Goal: Information Seeking & Learning: Learn about a topic

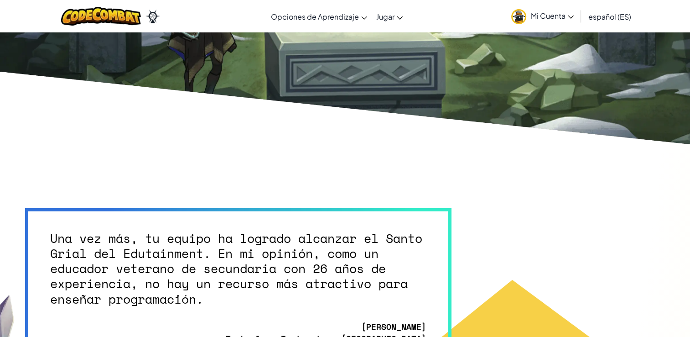
scroll to position [2144, 0]
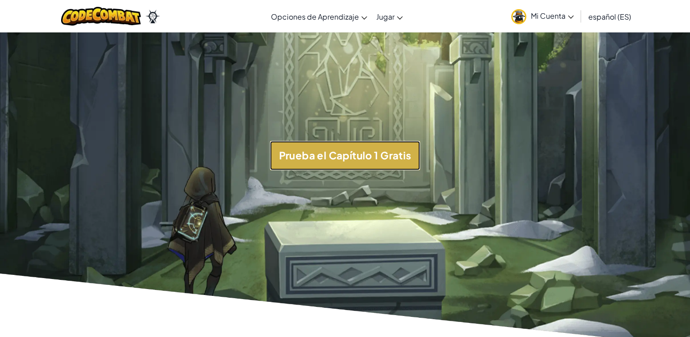
click at [359, 170] on button "Prueba el Capítulo 1 Gratis" at bounding box center [345, 155] width 151 height 29
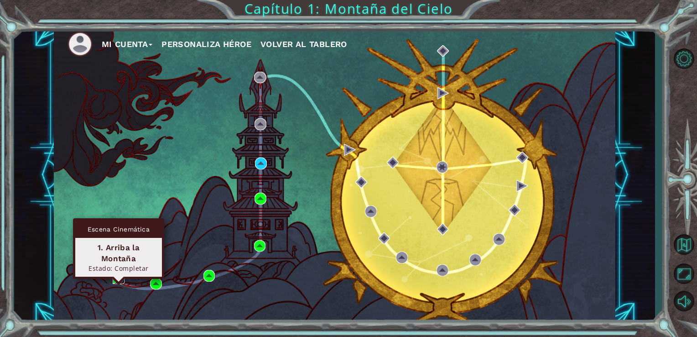
click at [116, 278] on img at bounding box center [119, 278] width 12 height 12
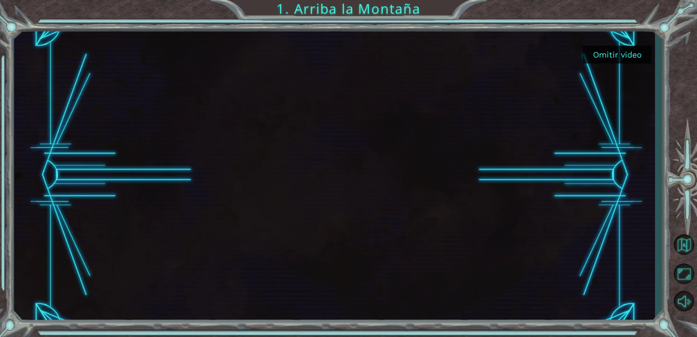
click at [612, 52] on button "Omitir video" at bounding box center [617, 55] width 68 height 18
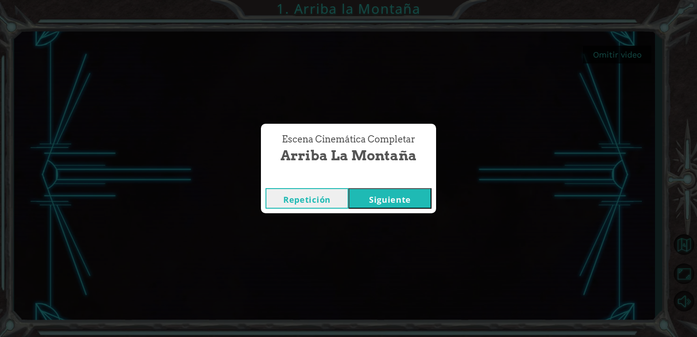
click at [385, 192] on button "Siguiente" at bounding box center [389, 198] width 83 height 21
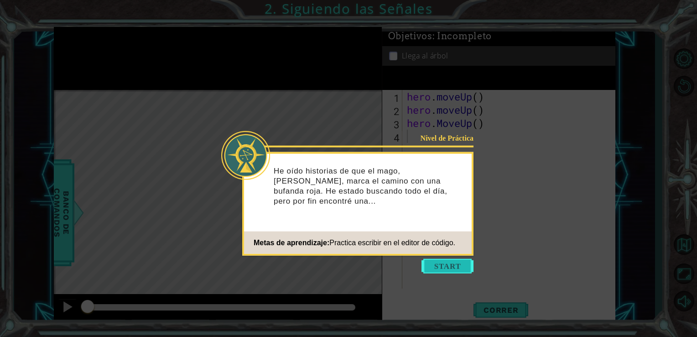
click at [454, 264] on button "Start" at bounding box center [447, 266] width 52 height 15
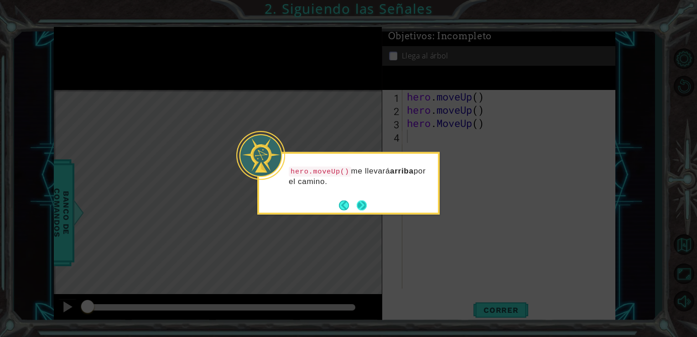
click at [369, 209] on div "hero.moveUp() me llevará arriba por el camino." at bounding box center [348, 183] width 182 height 62
click at [362, 207] on button "Next" at bounding box center [362, 205] width 10 height 10
click at [362, 207] on icon at bounding box center [348, 168] width 697 height 337
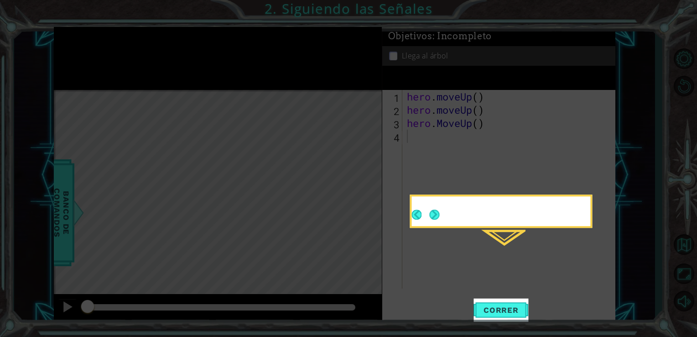
click at [362, 207] on icon at bounding box center [348, 168] width 697 height 337
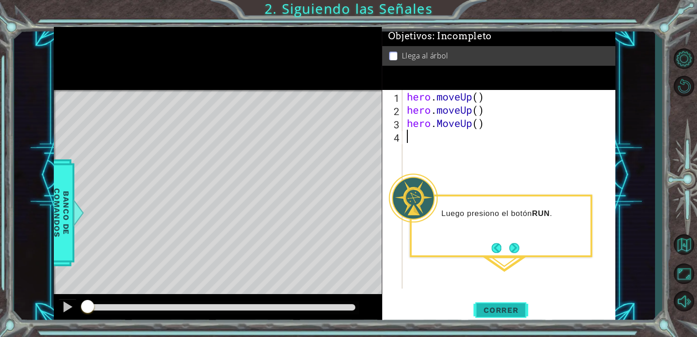
click at [500, 313] on span "Correr" at bounding box center [500, 309] width 53 height 9
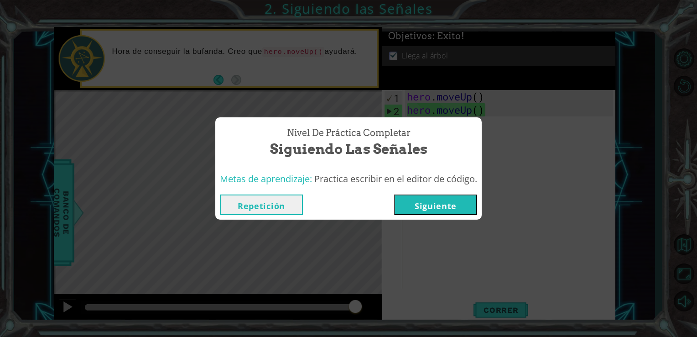
click at [430, 199] on button "Siguiente" at bounding box center [435, 204] width 83 height 21
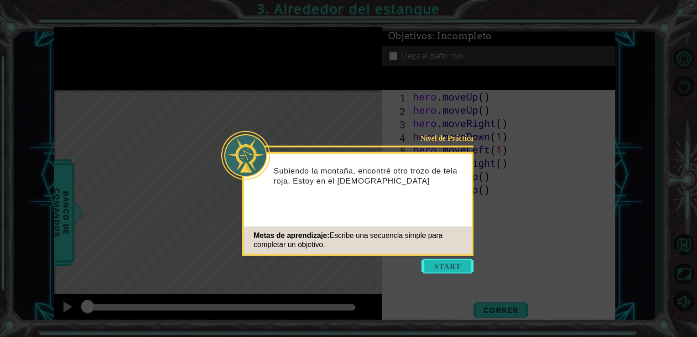
click at [430, 267] on button "Start" at bounding box center [447, 266] width 52 height 15
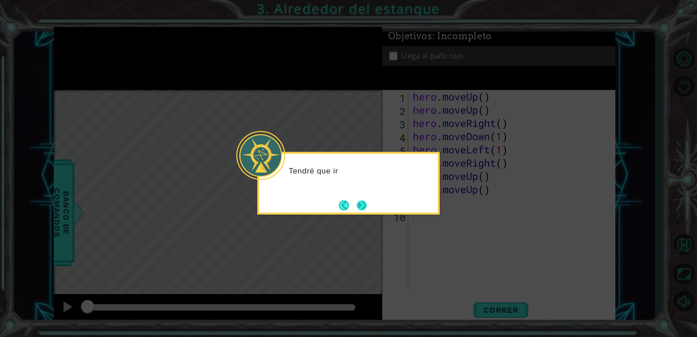
click at [366, 202] on button "Next" at bounding box center [362, 205] width 10 height 10
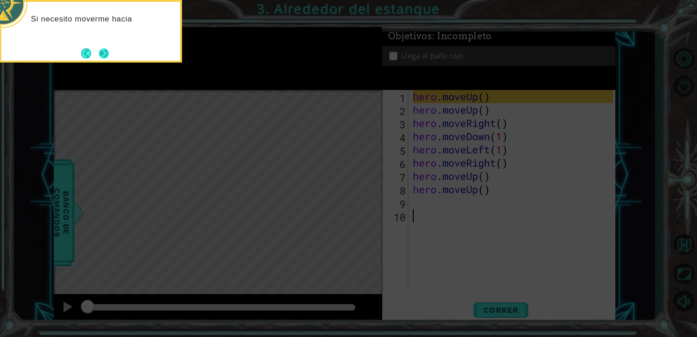
click at [107, 48] on button "Next" at bounding box center [104, 53] width 10 height 10
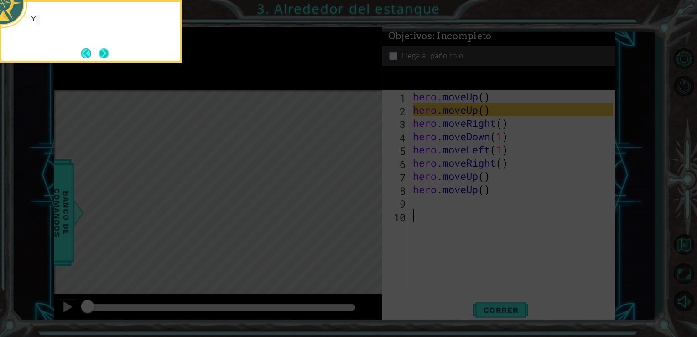
click at [105, 56] on button "Next" at bounding box center [104, 53] width 10 height 10
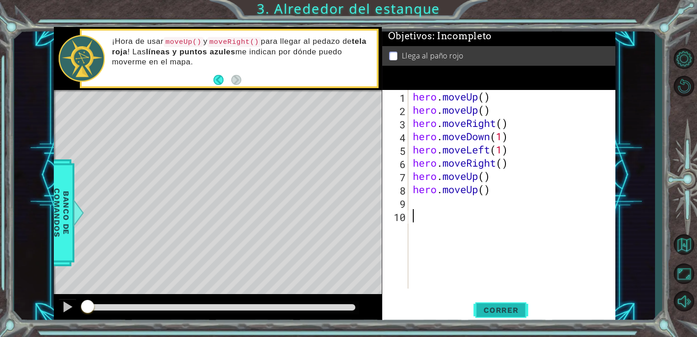
click at [493, 316] on button "Correr" at bounding box center [500, 309] width 55 height 23
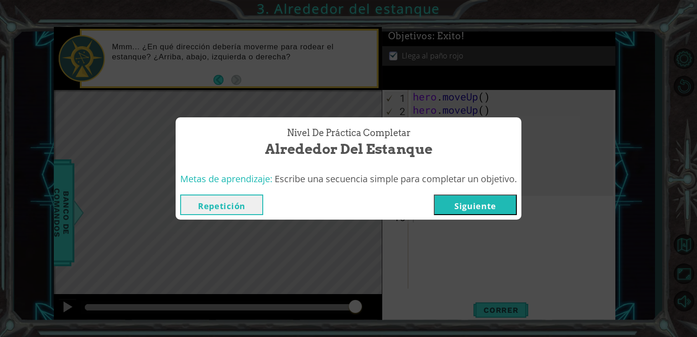
click at [489, 201] on button "Siguiente" at bounding box center [475, 204] width 83 height 21
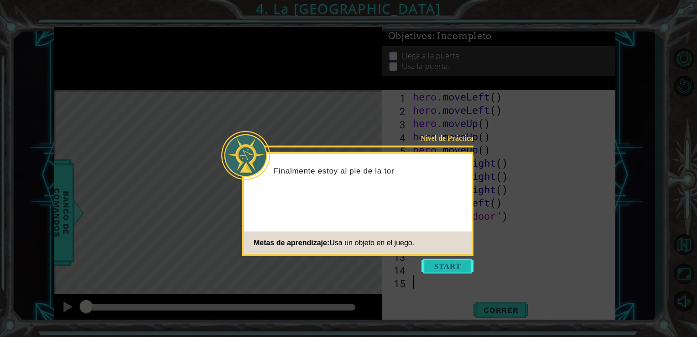
click at [445, 263] on button "Start" at bounding box center [447, 266] width 52 height 15
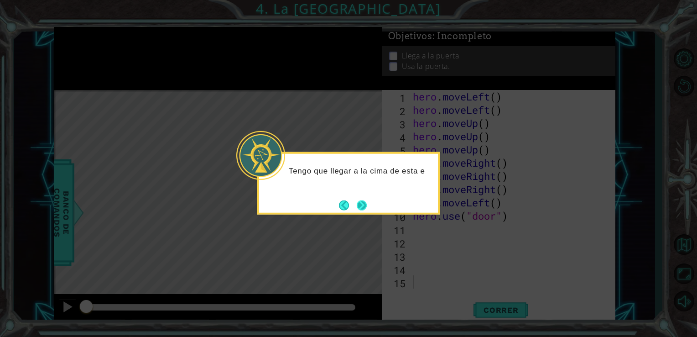
click at [357, 201] on button "Next" at bounding box center [362, 205] width 10 height 10
click at [358, 204] on button "Next" at bounding box center [362, 205] width 10 height 10
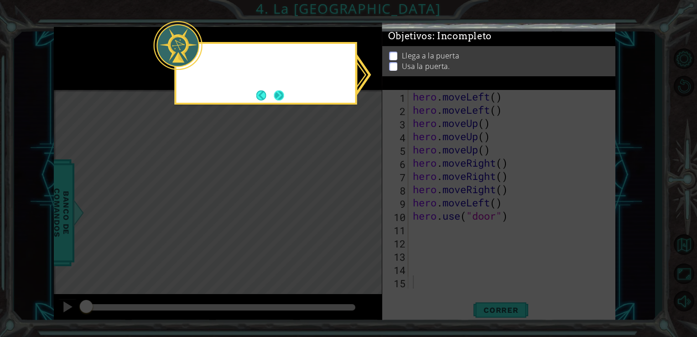
click at [274, 93] on button "Next" at bounding box center [279, 95] width 10 height 10
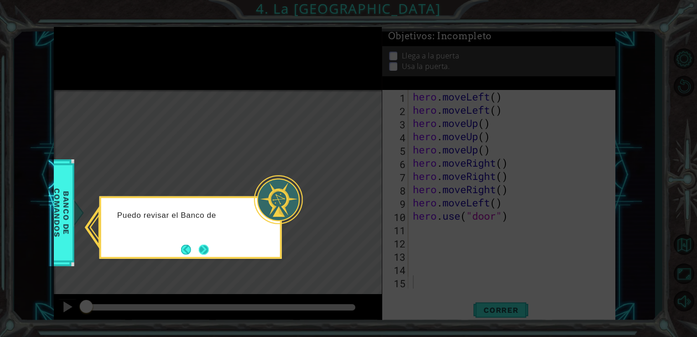
click at [201, 245] on button "Next" at bounding box center [204, 249] width 10 height 10
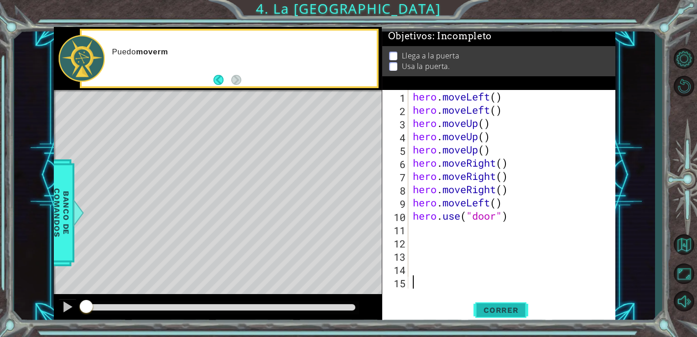
click at [518, 315] on button "Correr" at bounding box center [500, 309] width 55 height 23
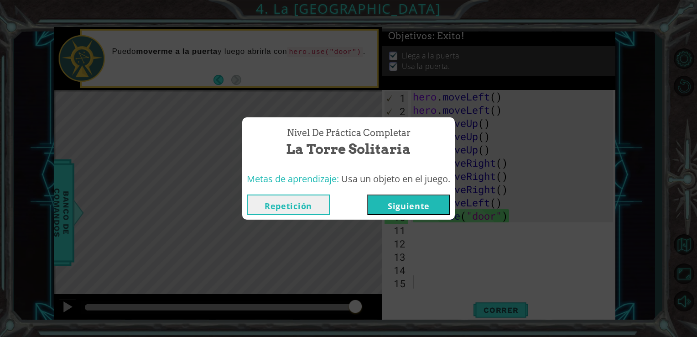
click at [429, 204] on button "Siguiente" at bounding box center [408, 204] width 83 height 21
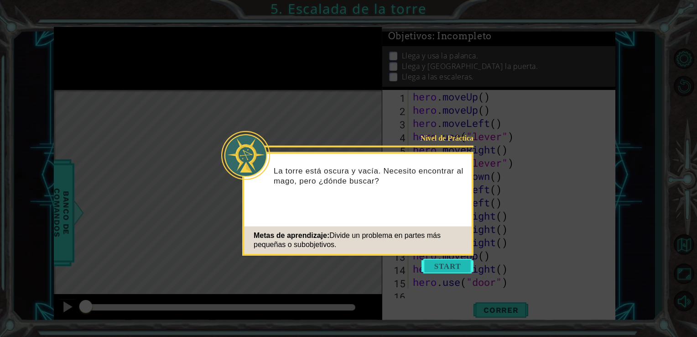
click at [443, 263] on button "Start" at bounding box center [447, 266] width 52 height 15
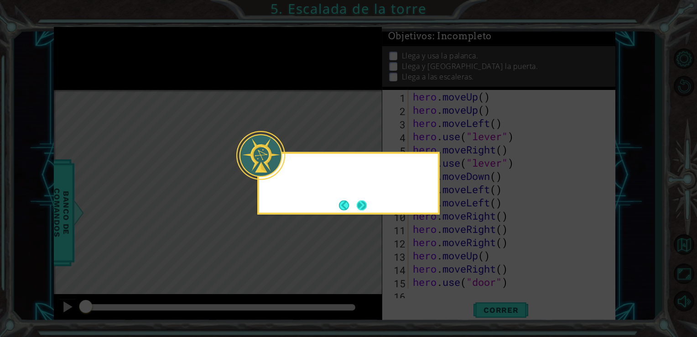
click at [361, 200] on button "Next" at bounding box center [362, 205] width 10 height 10
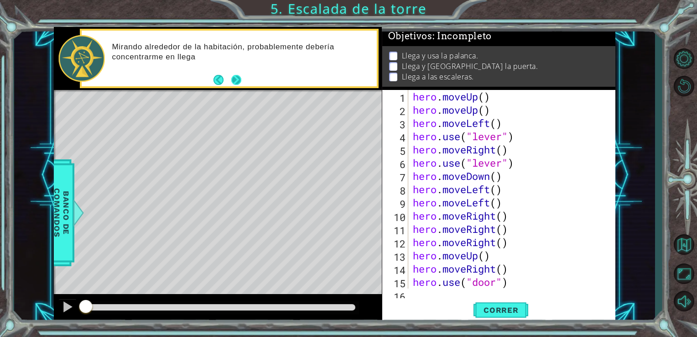
click at [237, 78] on button "Next" at bounding box center [236, 80] width 10 height 10
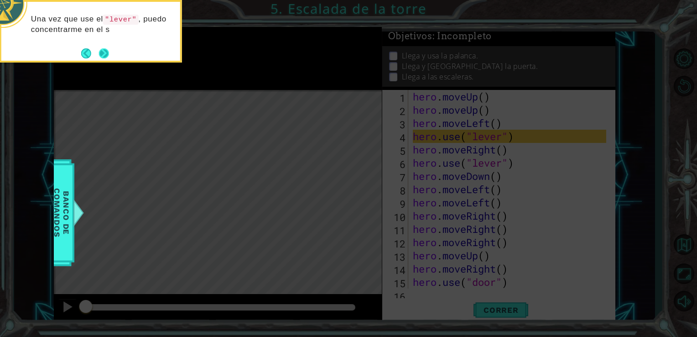
click at [104, 52] on button "Next" at bounding box center [104, 53] width 10 height 10
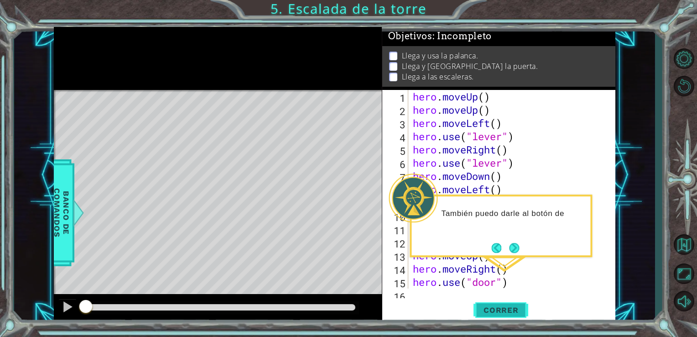
click at [489, 313] on span "Correr" at bounding box center [500, 309] width 53 height 9
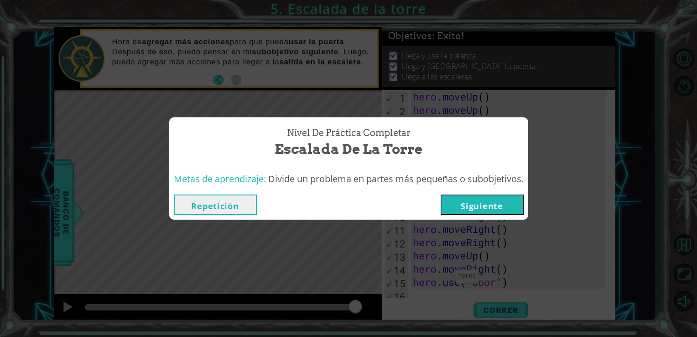
click at [481, 210] on button "Siguiente" at bounding box center [482, 204] width 83 height 21
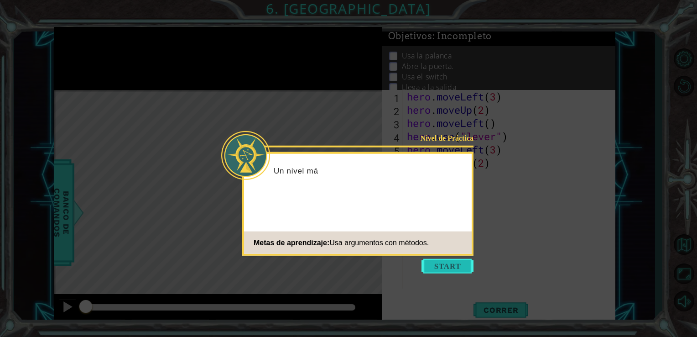
click at [445, 270] on button "Start" at bounding box center [447, 266] width 52 height 15
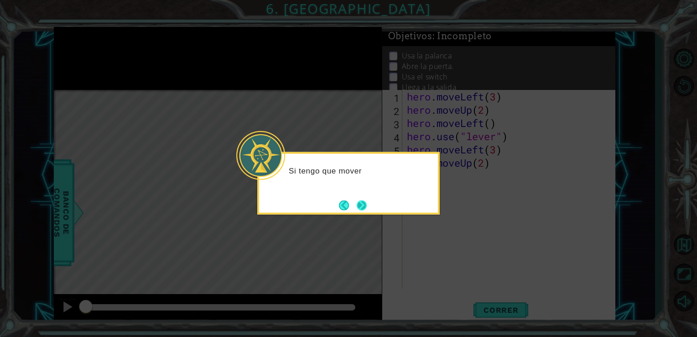
click at [363, 204] on button "Next" at bounding box center [362, 205] width 10 height 10
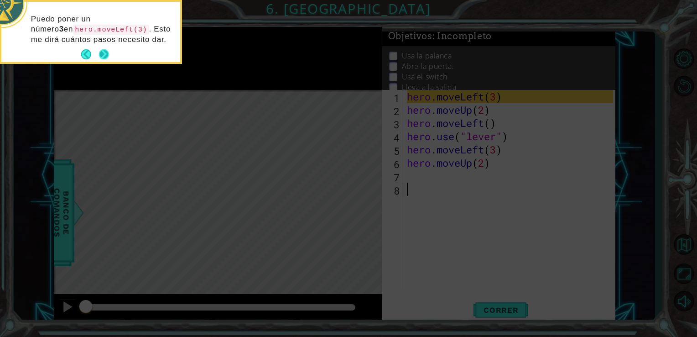
click at [102, 56] on button "Next" at bounding box center [104, 54] width 10 height 10
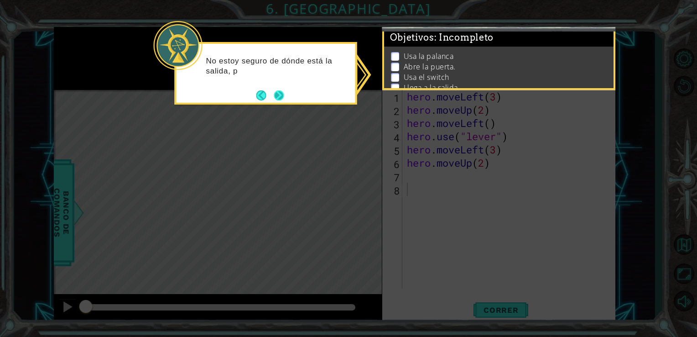
click at [282, 98] on button "Next" at bounding box center [279, 95] width 10 height 10
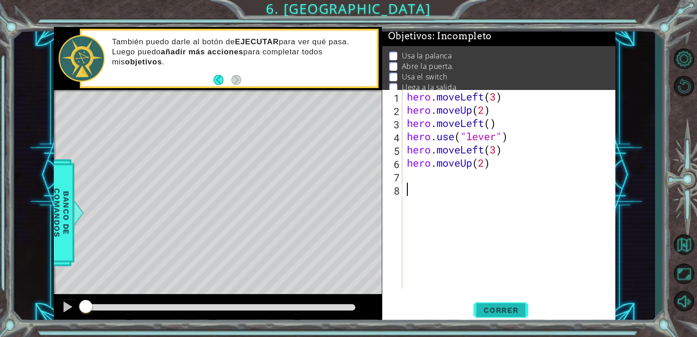
click at [504, 313] on span "Correr" at bounding box center [500, 309] width 53 height 9
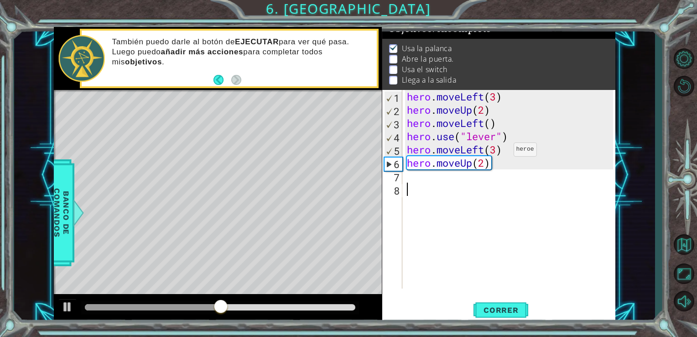
click at [499, 162] on div "hero . moveLeft ( 3 ) hero . moveUp ( 2 ) hero . moveLeft ( ) hero . use ( "lev…" at bounding box center [511, 202] width 213 height 225
click at [499, 161] on div "hero . moveLeft ( 3 ) hero . moveUp ( 2 ) hero . moveLeft ( ) hero . use ( "lev…" at bounding box center [511, 202] width 213 height 225
click at [496, 163] on div "hero . moveLeft ( 3 ) hero . moveUp ( 2 ) hero . moveLeft ( ) hero . use ( "lev…" at bounding box center [511, 202] width 213 height 225
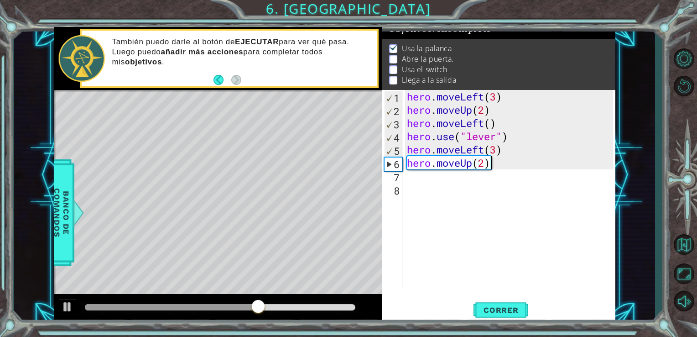
click at [484, 165] on div "hero . moveLeft ( 3 ) hero . moveUp ( 2 ) hero . moveLeft ( ) hero . use ( "lev…" at bounding box center [511, 202] width 213 height 225
click at [489, 167] on div "hero . moveLeft ( 3 ) hero . moveUp ( 2 ) hero . moveLeft ( ) hero . use ( "lev…" at bounding box center [511, 202] width 213 height 225
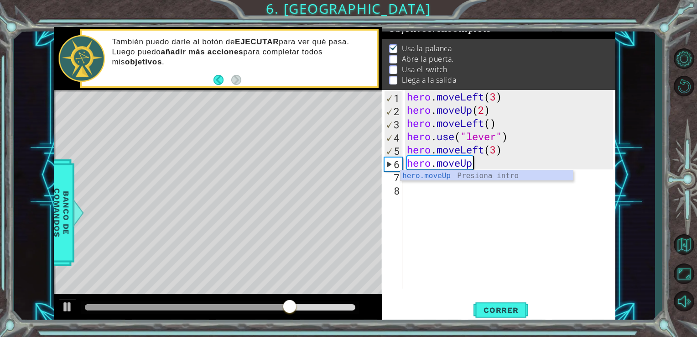
type textarea "h"
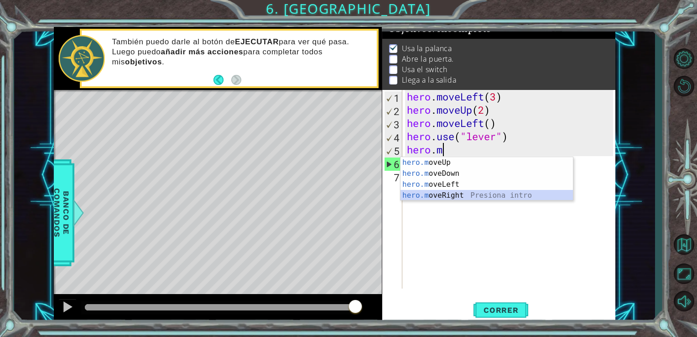
click at [478, 191] on div "hero.m oveUp Presiona intro hero.m oveDown Presiona intro hero.m oveLeft Presio…" at bounding box center [486, 190] width 172 height 66
type textarea "hero.moveRight(1)"
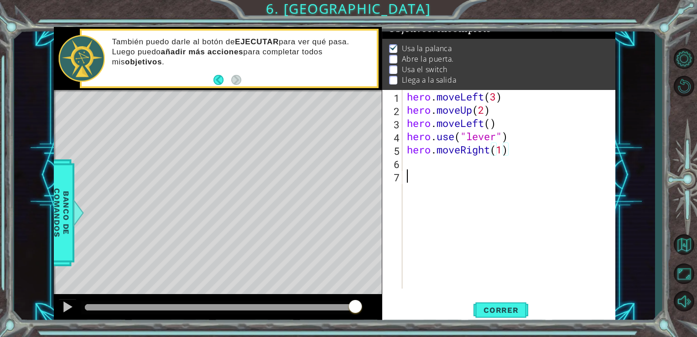
click at [413, 173] on div "hero . moveLeft ( 3 ) hero . moveUp ( 2 ) hero . moveLeft ( ) hero . use ( "lev…" at bounding box center [511, 202] width 213 height 225
click at [411, 162] on div "hero . moveLeft ( 3 ) hero . moveUp ( 2 ) hero . moveLeft ( ) hero . use ( "lev…" at bounding box center [511, 202] width 213 height 225
click at [63, 315] on button at bounding box center [67, 307] width 18 height 19
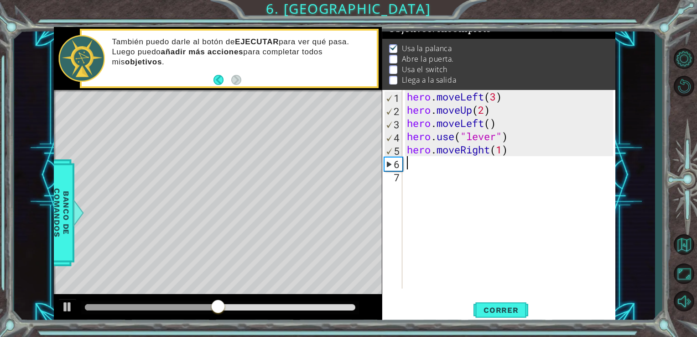
click at [196, 306] on div at bounding box center [151, 307] width 133 height 6
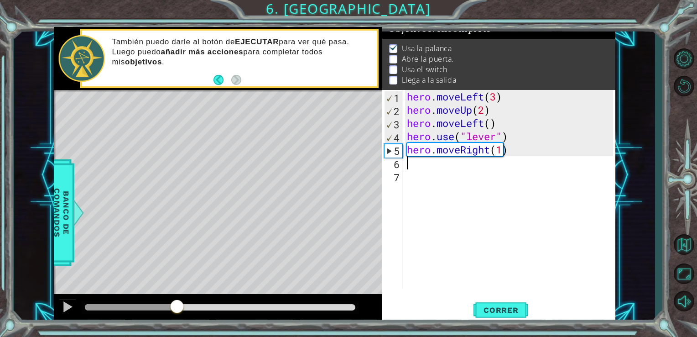
click at [177, 306] on div at bounding box center [131, 307] width 93 height 6
click at [498, 154] on div "hero . moveLeft ( 3 ) hero . moveUp ( 2 ) hero . moveLeft ( ) hero . use ( "lev…" at bounding box center [511, 202] width 213 height 225
click at [489, 151] on div "hero . moveLeft ( 3 ) hero . moveUp ( 2 ) hero . moveLeft ( ) hero . use ( "lev…" at bounding box center [511, 202] width 213 height 225
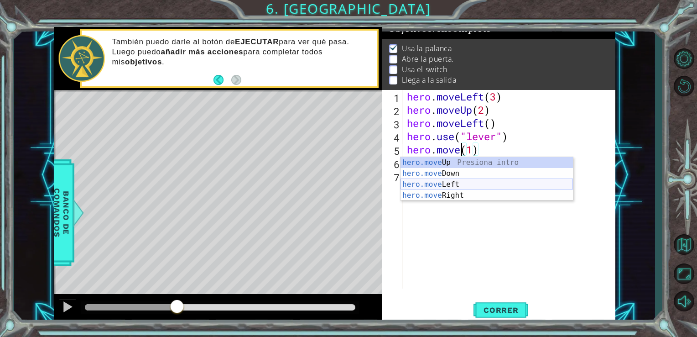
click at [462, 182] on div "hero.move Up Presiona intro hero.move Down Presiona intro hero.move Left Presio…" at bounding box center [486, 190] width 172 height 66
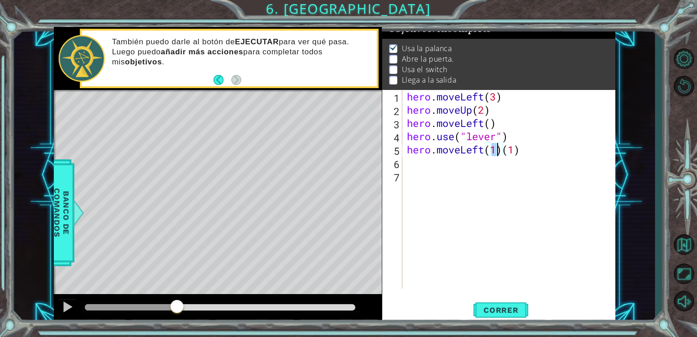
type textarea "hero.moveLeft()(1)"
click at [499, 158] on div "hero . moveLeft ( 3 ) hero . moveUp ( 2 ) hero . moveLeft ( ) hero . use ( "lev…" at bounding box center [511, 202] width 213 height 225
click at [497, 155] on div "hero . moveLeft ( 3 ) hero . moveUp ( 2 ) hero . moveLeft ( ) hero . use ( "lev…" at bounding box center [511, 202] width 213 height 225
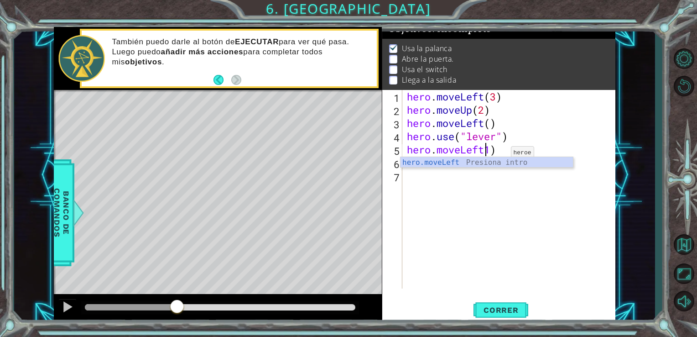
type textarea "hero.moveLeft(1)"
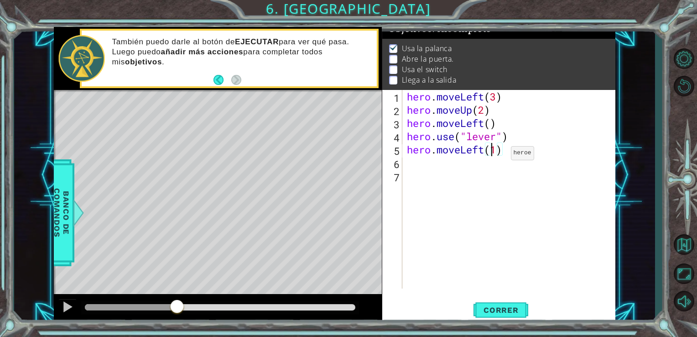
scroll to position [0, 4]
click at [452, 165] on div "hero . moveLeft ( 3 ) hero . moveUp ( 2 ) hero . moveLeft ( ) hero . use ( "lev…" at bounding box center [511, 202] width 213 height 225
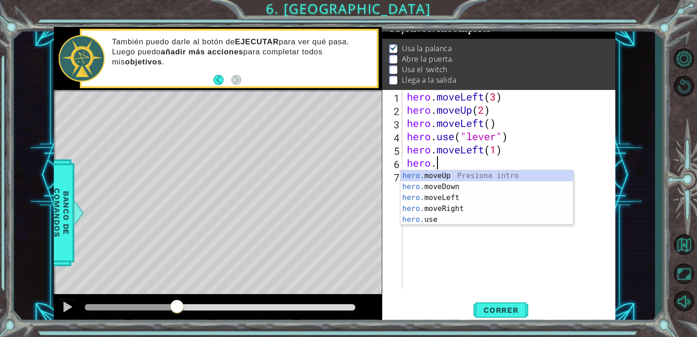
scroll to position [0, 0]
click at [462, 176] on div "hero. moveUp Presiona intro hero. moveDown Presiona intro hero. moveLeft Presio…" at bounding box center [486, 208] width 172 height 77
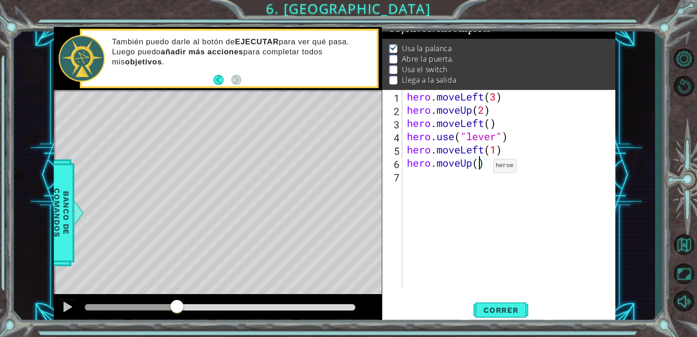
type textarea "hero.moveUp(3)"
click at [452, 182] on div "hero . moveLeft ( 3 ) hero . moveUp ( 2 ) hero . moveLeft ( ) hero . use ( "lev…" at bounding box center [511, 202] width 213 height 225
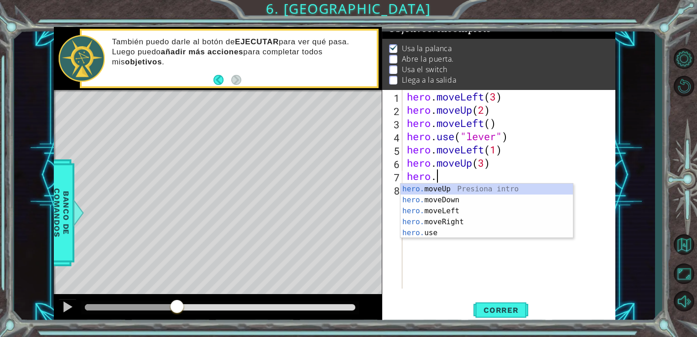
scroll to position [0, 0]
click at [452, 224] on div "hero. moveUp Presiona intro hero. moveDown Presiona intro hero. moveLeft Presio…" at bounding box center [486, 221] width 172 height 77
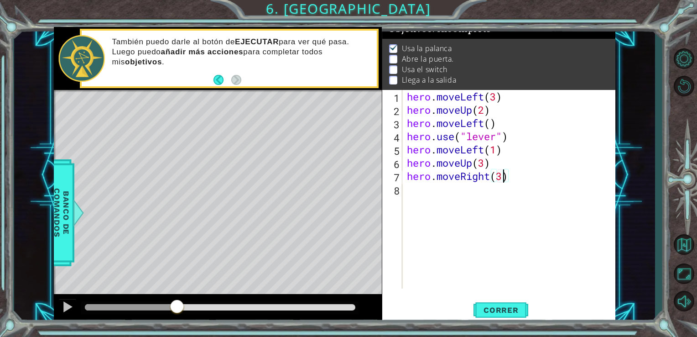
scroll to position [0, 4]
click at [502, 307] on span "Correr" at bounding box center [500, 309] width 53 height 9
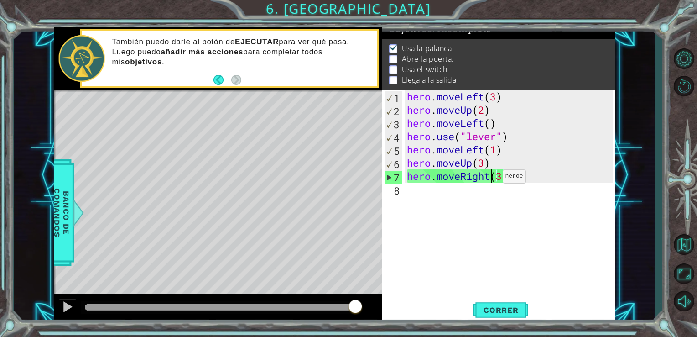
click at [489, 178] on div "hero . moveLeft ( 3 ) hero . moveUp ( 2 ) hero . moveLeft ( ) hero . use ( "lev…" at bounding box center [511, 202] width 213 height 225
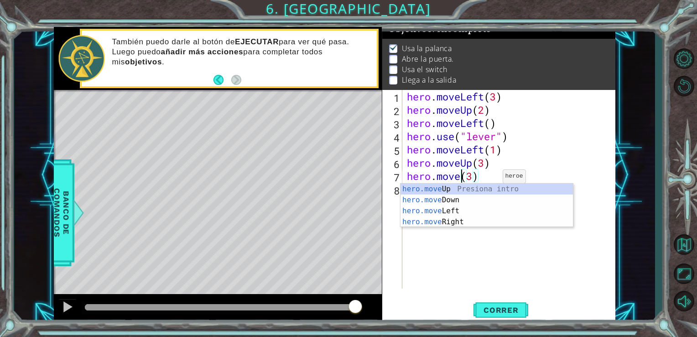
scroll to position [0, 2]
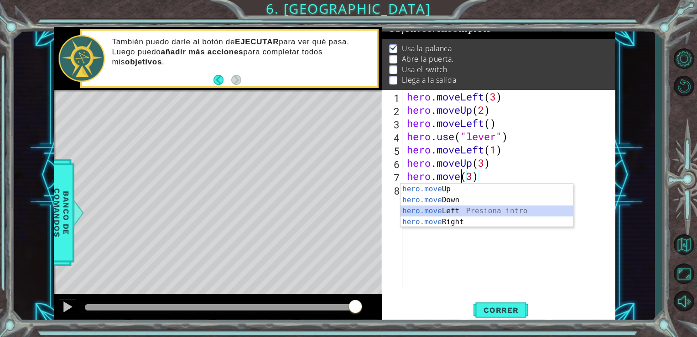
click at [451, 213] on div "hero.move Up Presiona intro hero.move Down Presiona intro hero.move Left Presio…" at bounding box center [486, 216] width 172 height 66
type textarea "hero.moveLeft(1)(3)"
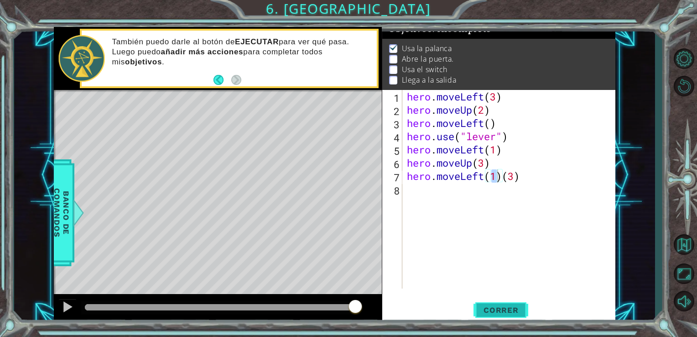
click at [493, 316] on button "Correr" at bounding box center [500, 309] width 55 height 23
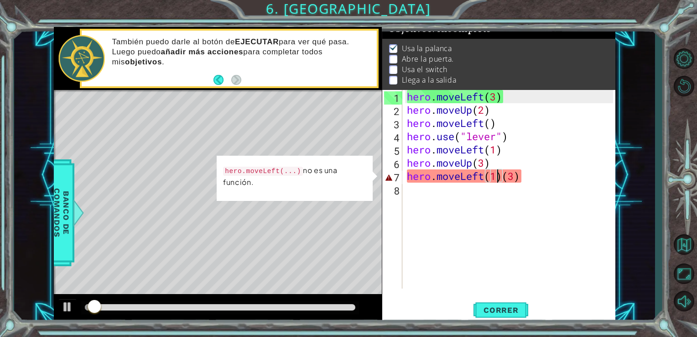
click at [525, 184] on div "hero . moveLeft ( 3 ) hero . moveUp ( 2 ) hero . moveLeft ( ) hero . use ( "lev…" at bounding box center [511, 202] width 213 height 225
click at [525, 181] on div "hero . moveLeft ( 3 ) hero . moveUp ( 2 ) hero . moveLeft ( ) hero . use ( "lev…" at bounding box center [511, 202] width 213 height 225
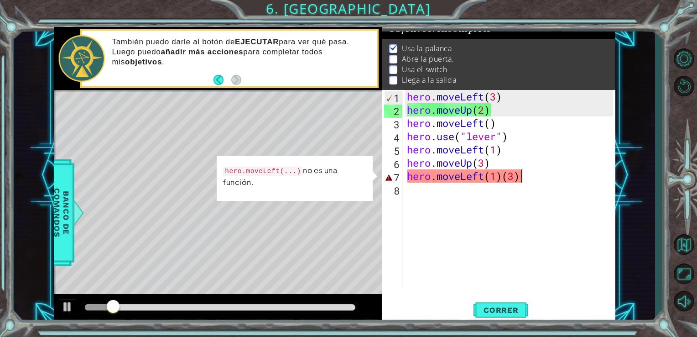
scroll to position [0, 0]
click at [525, 181] on div "hero . moveLeft ( 3 ) hero . moveUp ( 2 ) hero . moveLeft ( ) hero . use ( "lev…" at bounding box center [511, 202] width 213 height 225
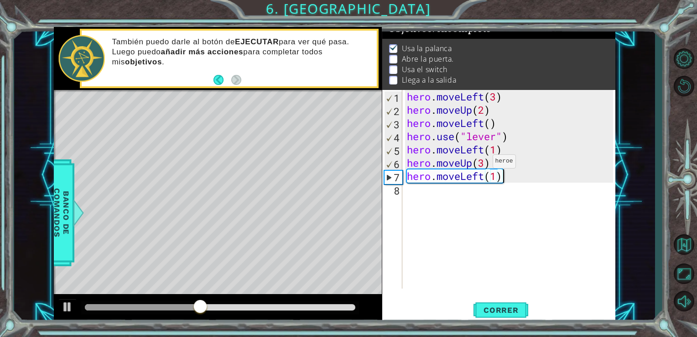
click at [477, 162] on div "hero . moveLeft ( 3 ) hero . moveUp ( 2 ) hero . moveLeft ( ) hero . use ( "lev…" at bounding box center [511, 202] width 213 height 225
type textarea "hero.moveUp(3)"
click at [506, 167] on div "hero . moveLeft ( 3 ) hero . moveUp ( 2 ) hero . moveLeft ( ) hero . use ( "lev…" at bounding box center [511, 202] width 213 height 225
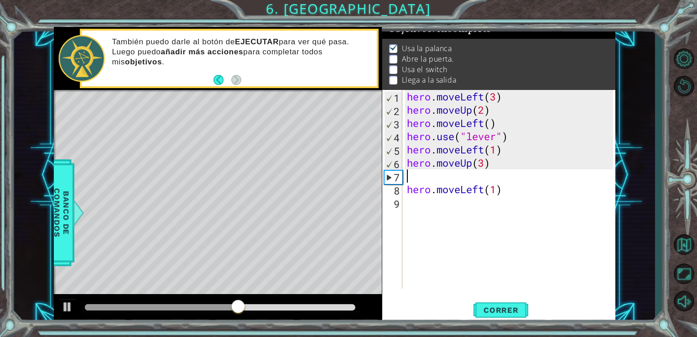
click at [511, 155] on div "hero . moveLeft ( 3 ) hero . moveUp ( 2 ) hero . moveLeft ( ) hero . use ( "lev…" at bounding box center [511, 202] width 213 height 225
type textarea "hero.moveLeft(1)"
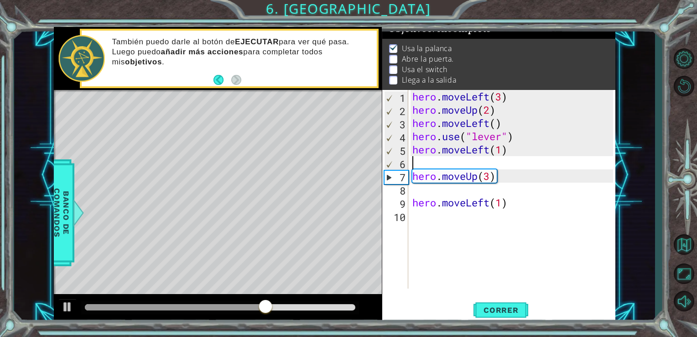
click at [429, 196] on div "hero . moveLeft ( 3 ) hero . moveUp ( 2 ) hero . moveLeft ( ) hero . use ( "lev…" at bounding box center [515, 202] width 208 height 225
type textarea "hero.moveLeft(1)"
click at [429, 196] on div "hero . moveLeft ( 3 ) hero . moveUp ( 2 ) hero . moveLeft ( ) hero . use ( "lev…" at bounding box center [515, 202] width 208 height 225
click at [424, 197] on div "hero . moveLeft ( 3 ) hero . moveUp ( 2 ) hero . moveLeft ( ) hero . use ( "lev…" at bounding box center [515, 202] width 208 height 225
click at [423, 193] on div "hero . moveLeft ( 3 ) hero . moveUp ( 2 ) hero . moveLeft ( ) hero . use ( "lev…" at bounding box center [515, 202] width 208 height 225
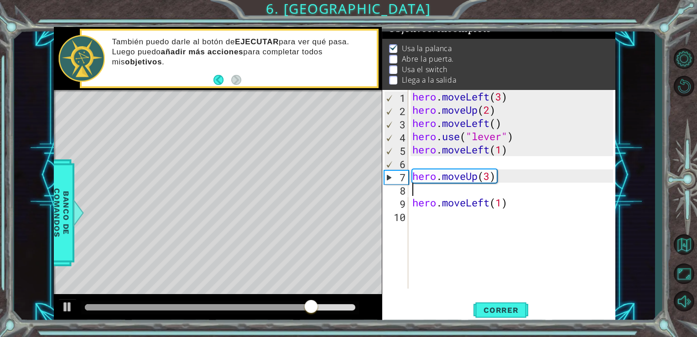
type textarea "hero.moveUp(3)"
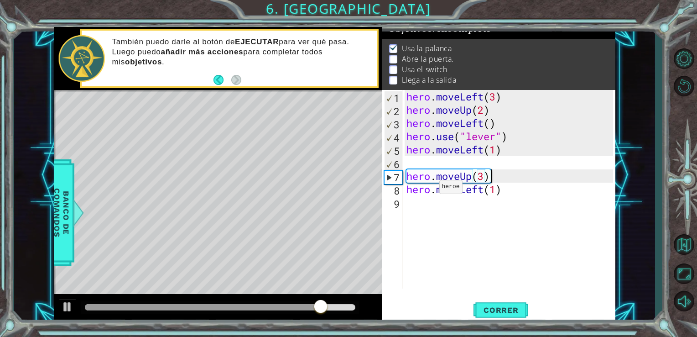
click at [441, 161] on div "hero . moveLeft ( 3 ) hero . moveUp ( 2 ) hero . moveLeft ( ) hero . use ( "lev…" at bounding box center [511, 202] width 213 height 225
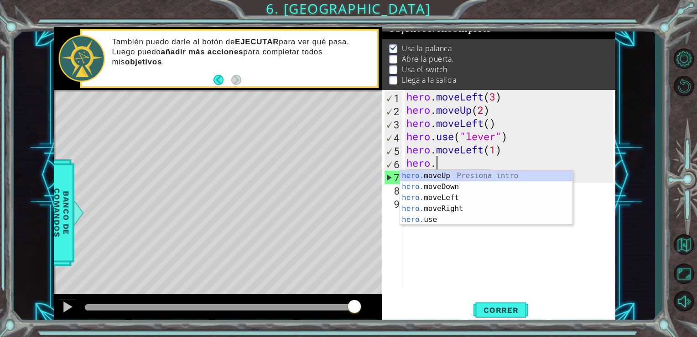
scroll to position [0, 0]
click at [440, 222] on div "hero. moveUp Presiona intro hero. moveDown Presiona intro hero. moveLeft Presio…" at bounding box center [486, 208] width 172 height 77
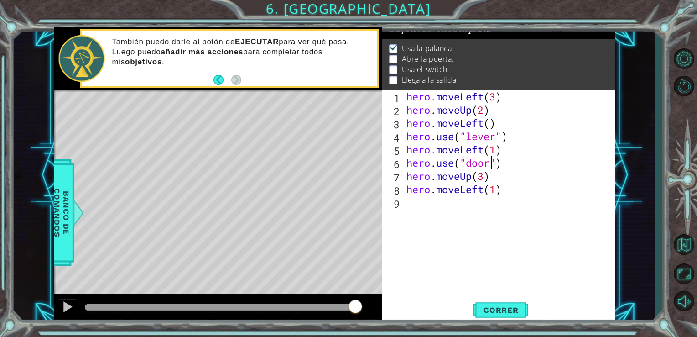
scroll to position [0, 4]
type textarea "hero.use("door")"
click at [488, 311] on span "Correr" at bounding box center [500, 309] width 53 height 9
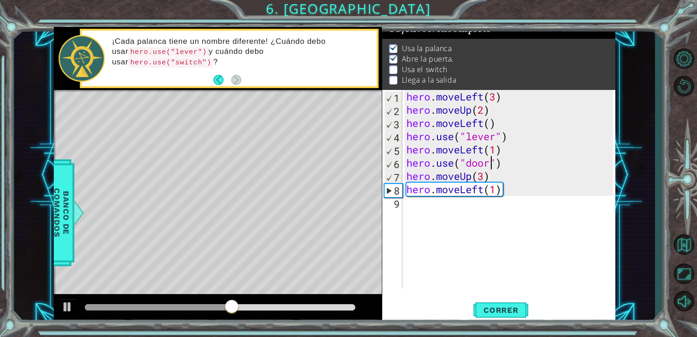
click at [442, 212] on div "hero . moveLeft ( 3 ) hero . moveUp ( 2 ) hero . moveLeft ( ) hero . use ( "lev…" at bounding box center [511, 202] width 213 height 225
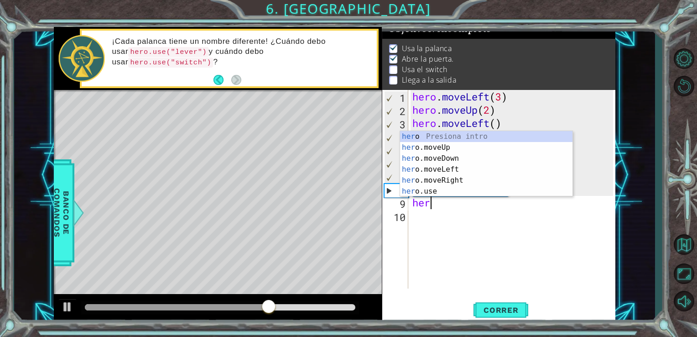
scroll to position [0, 0]
click at [455, 178] on div "her o Presiona intro her o.moveUp Presiona intro her o.moveDown Presiona intro …" at bounding box center [486, 175] width 172 height 88
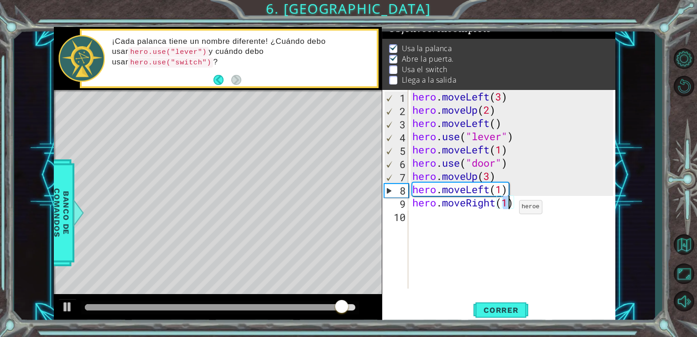
click at [511, 209] on div "hero . moveLeft ( 3 ) hero . moveUp ( 2 ) hero . moveLeft ( ) hero . use ( "lev…" at bounding box center [512, 189] width 203 height 198
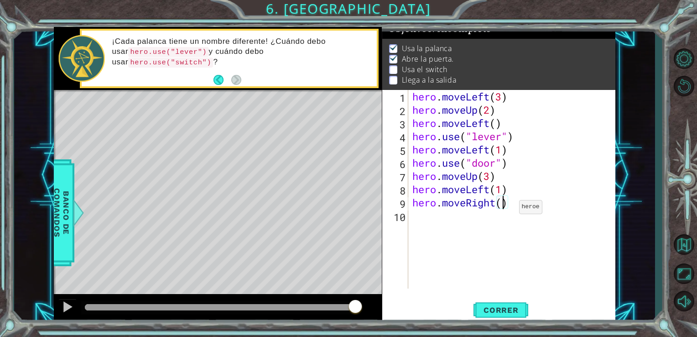
type textarea "hero.moveRight(3)"
click at [463, 222] on div "hero . moveLeft ( 3 ) hero . moveUp ( 2 ) hero . moveLeft ( ) hero . use ( "lev…" at bounding box center [515, 202] width 208 height 225
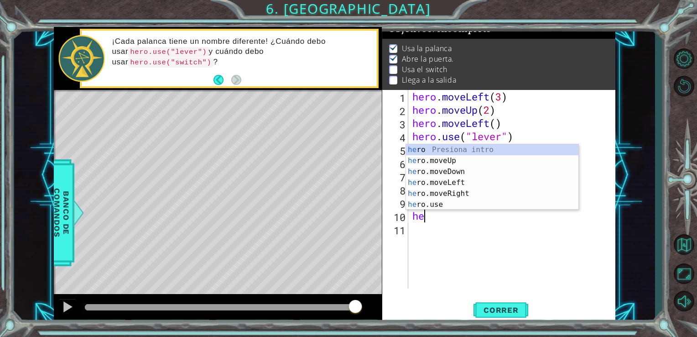
scroll to position [0, 0]
click at [453, 204] on div "hero Presiona intro hero .moveUp Presiona intro hero .moveDown Presiona intro h…" at bounding box center [492, 188] width 172 height 88
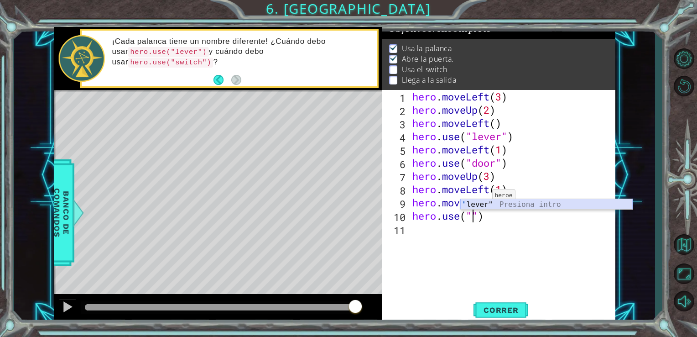
click at [479, 201] on div "" lever" Presiona intro" at bounding box center [546, 215] width 172 height 33
type textarea "hero.use("lever")"
click at [459, 239] on div "hero . moveLeft ( 3 ) hero . moveUp ( 2 ) hero . moveLeft ( ) hero . use ( "lev…" at bounding box center [515, 202] width 208 height 225
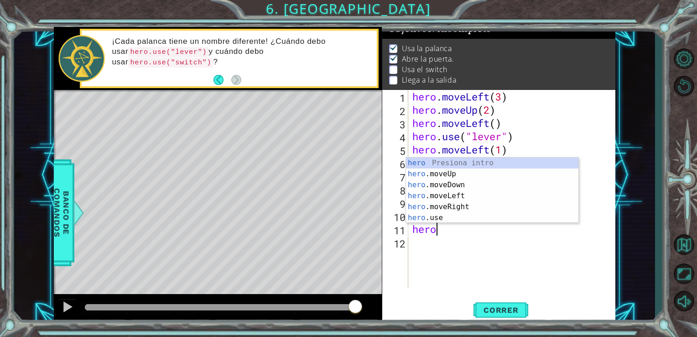
scroll to position [0, 0]
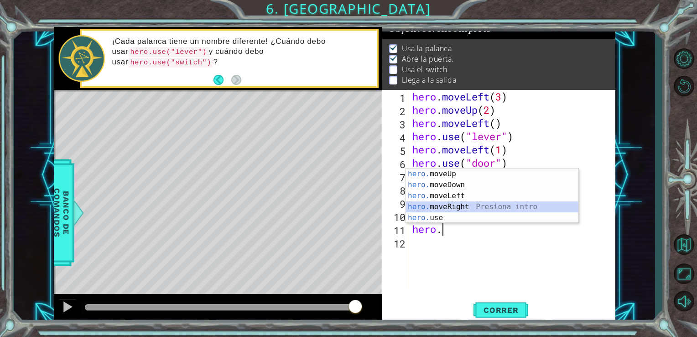
click at [466, 206] on div "hero. moveUp Presiona intro hero. moveDown Presiona intro hero. moveLeft Presio…" at bounding box center [492, 206] width 172 height 77
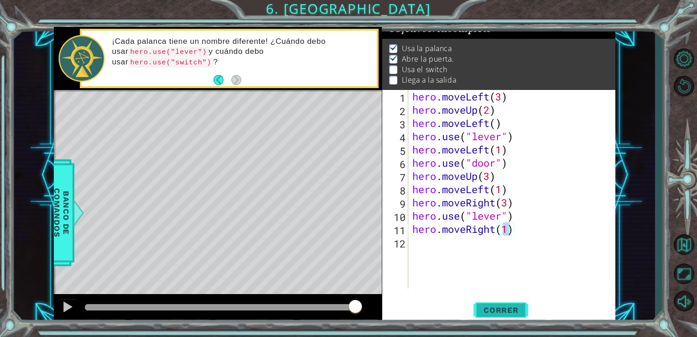
click at [484, 312] on span "Correr" at bounding box center [500, 309] width 53 height 9
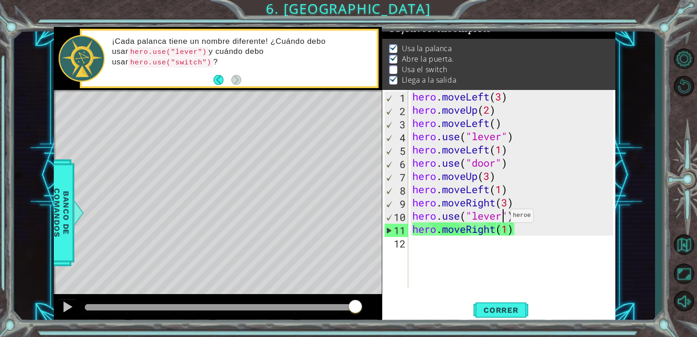
click at [502, 218] on div "hero . moveLeft ( 3 ) hero . moveUp ( 2 ) hero . moveLeft ( ) hero . use ( "lev…" at bounding box center [515, 202] width 208 height 225
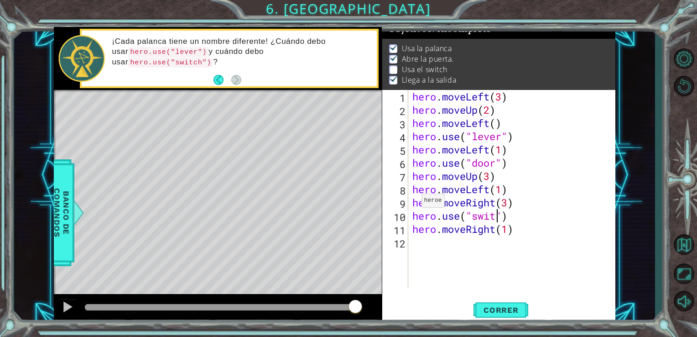
scroll to position [0, 4]
type textarea "hero.use("switch")"
click at [469, 255] on div "hero . moveLeft ( 3 ) hero . moveUp ( 2 ) hero . moveLeft ( ) hero . use ( "lev…" at bounding box center [515, 202] width 208 height 225
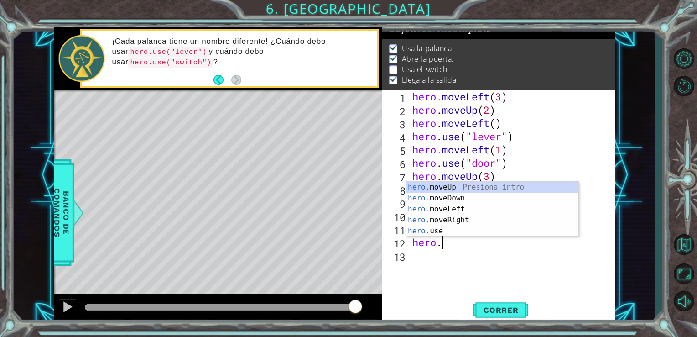
scroll to position [0, 0]
click at [461, 188] on div "hero. moveUp Presiona intro hero. moveDown Presiona intro hero. moveLeft Presio…" at bounding box center [492, 220] width 172 height 77
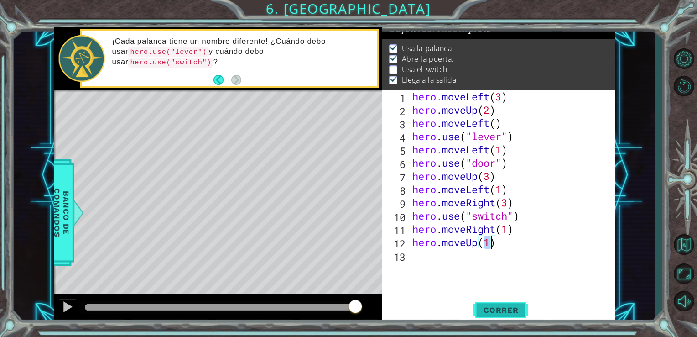
type textarea "hero.moveUp(1)"
click at [491, 315] on button "Correr" at bounding box center [500, 309] width 55 height 23
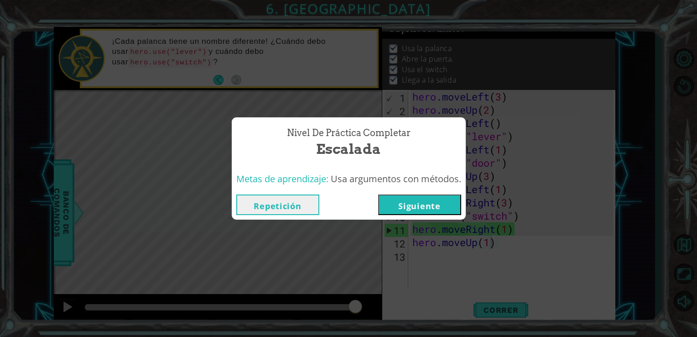
click at [444, 209] on button "Siguiente" at bounding box center [419, 204] width 83 height 21
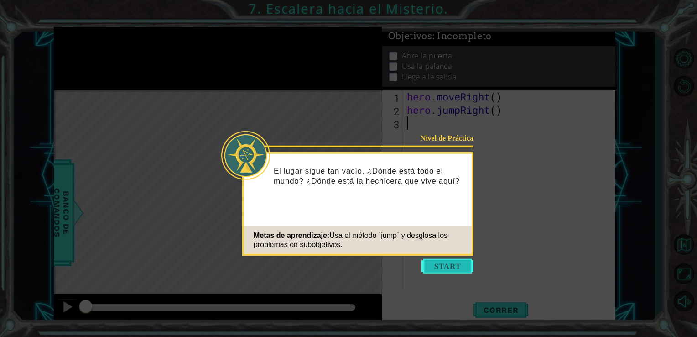
click at [436, 262] on button "Start" at bounding box center [447, 266] width 52 height 15
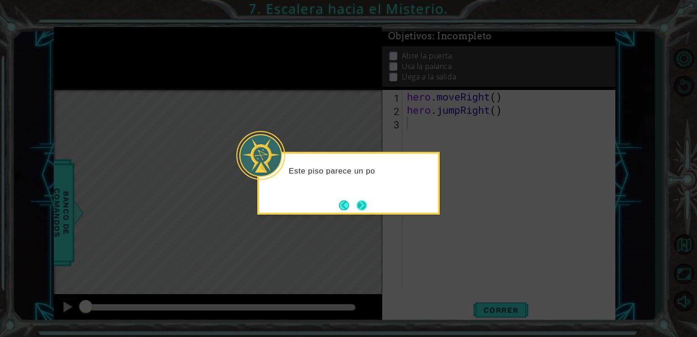
click at [362, 203] on button "Next" at bounding box center [362, 205] width 10 height 10
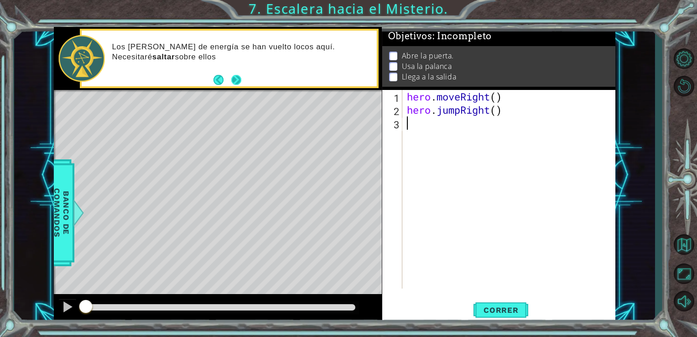
click at [239, 80] on button "Next" at bounding box center [236, 80] width 10 height 10
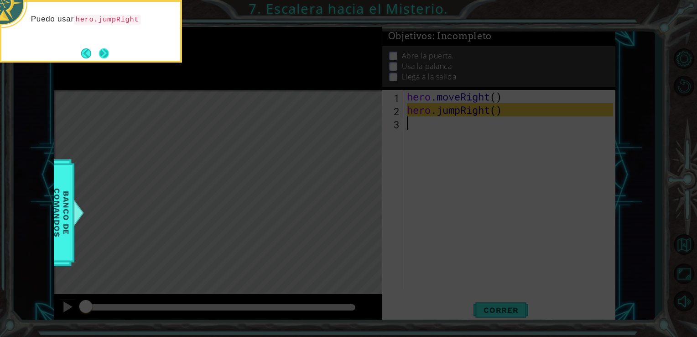
click at [101, 54] on button "Next" at bounding box center [104, 53] width 10 height 10
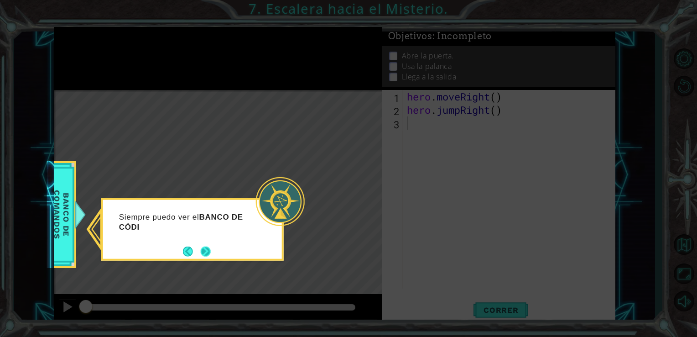
click at [204, 256] on button "Next" at bounding box center [206, 251] width 10 height 10
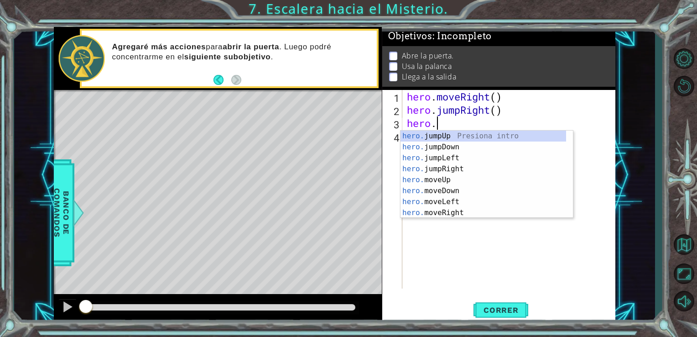
scroll to position [0, 0]
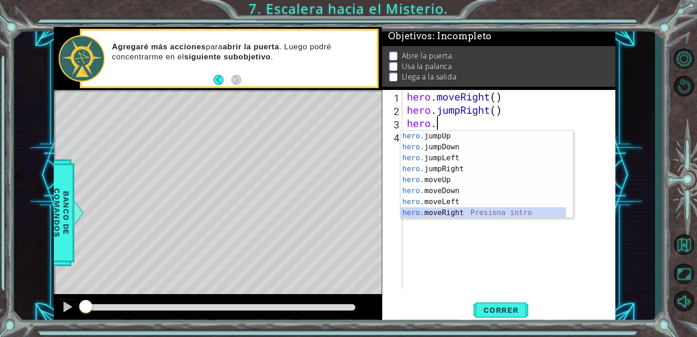
click at [443, 212] on div "hero. jumpUp Presiona intro hero. jumpDown Presiona intro hero. jumpLeft Presio…" at bounding box center [483, 184] width 166 height 109
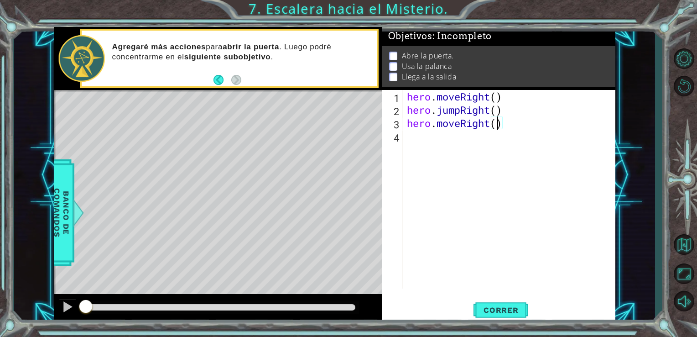
type textarea "hero.moveRight(3)"
click at [468, 142] on div "hero . moveRight ( ) hero . jumpRight ( ) hero . moveRight ( 3 )" at bounding box center [511, 202] width 213 height 225
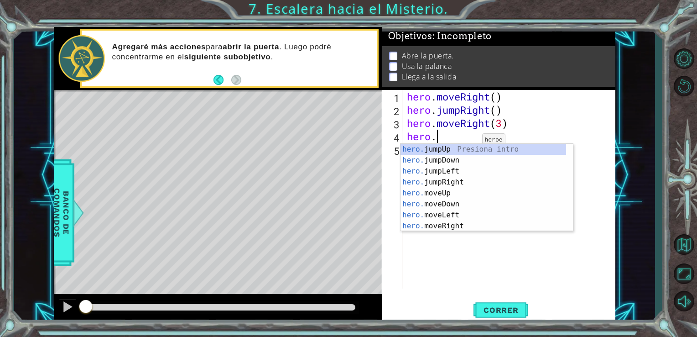
scroll to position [0, 0]
click at [452, 192] on div "hero. jumpUp Presiona intro hero. jumpDown Presiona intro hero. jumpLeft Presio…" at bounding box center [483, 198] width 166 height 109
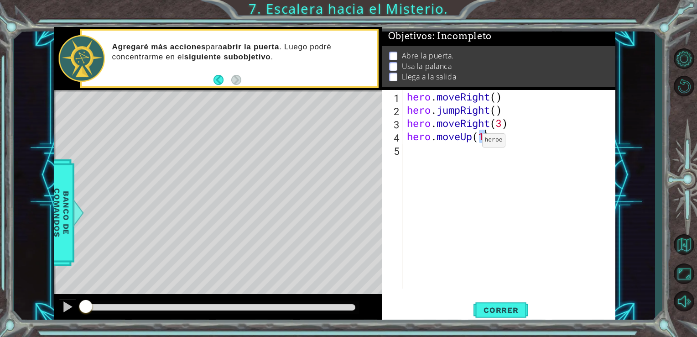
type textarea "hero.moveUp(1)"
click at [440, 154] on div "hero . moveRight ( ) hero . jumpRight ( ) hero . moveRight ( 3 ) hero . moveUp …" at bounding box center [511, 202] width 213 height 225
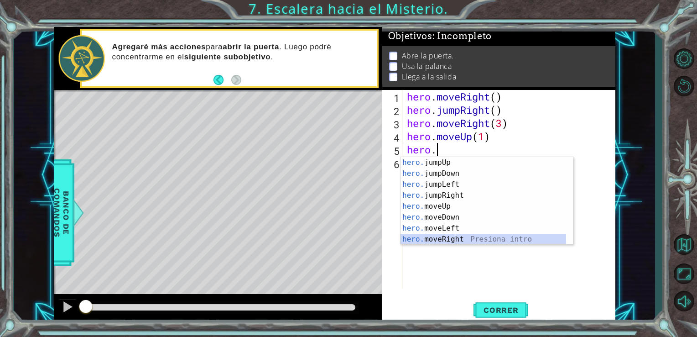
click at [451, 236] on div "hero. jumpUp Presiona intro hero. jumpDown Presiona intro hero. jumpLeft Presio…" at bounding box center [483, 211] width 166 height 109
type textarea "hero.moveRight(1)"
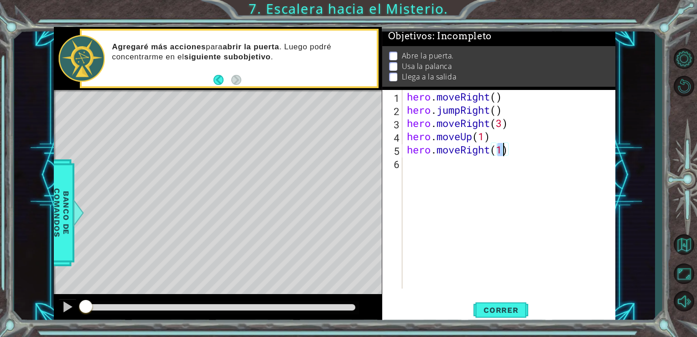
click at [440, 176] on div "hero . moveRight ( ) hero . jumpRight ( ) hero . moveRight ( 3 ) hero . moveUp …" at bounding box center [511, 202] width 213 height 225
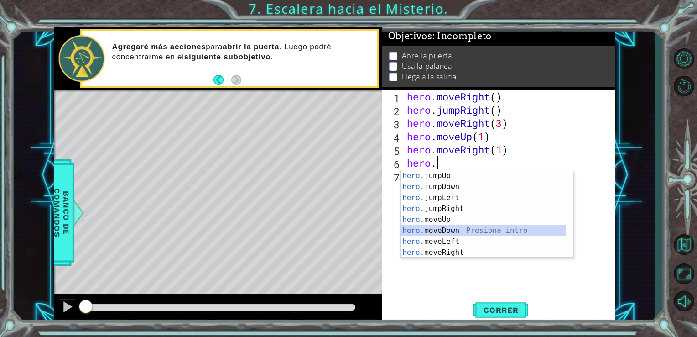
click at [463, 230] on div "hero. jumpUp Presiona intro hero. jumpDown Presiona intro hero. jumpLeft Presio…" at bounding box center [483, 224] width 166 height 109
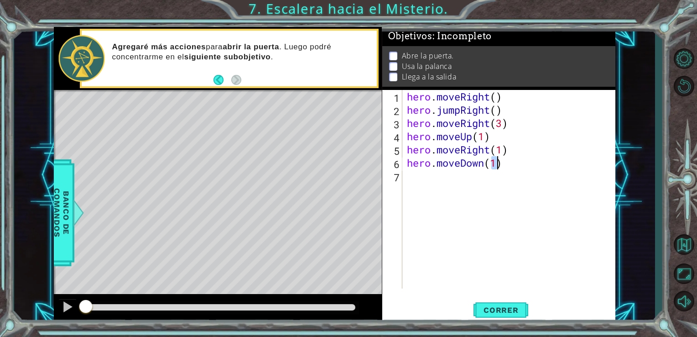
type textarea "hero.moveDown(1)"
click at [447, 184] on div "hero . moveRight ( ) hero . jumpRight ( ) hero . moveRight ( 3 ) hero . moveUp …" at bounding box center [511, 202] width 213 height 225
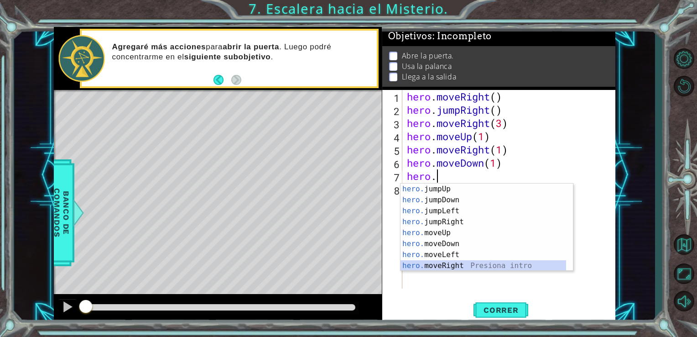
click at [441, 265] on div "hero. jumpUp Presiona intro hero. jumpDown Presiona intro hero. jumpLeft Presio…" at bounding box center [483, 237] width 166 height 109
type textarea "hero.moveRight(1)"
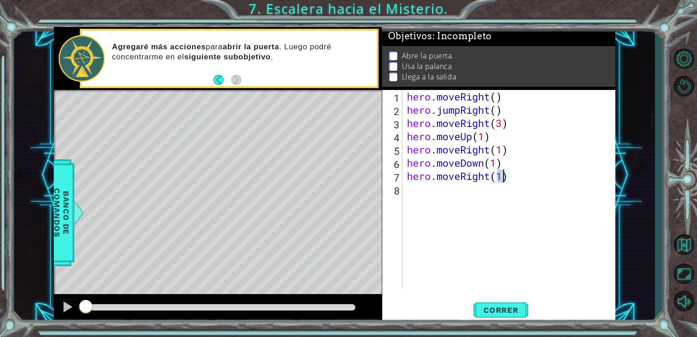
click at [431, 194] on div "hero . moveRight ( ) hero . jumpRight ( ) hero . moveRight ( 3 ) hero . moveUp …" at bounding box center [511, 202] width 213 height 225
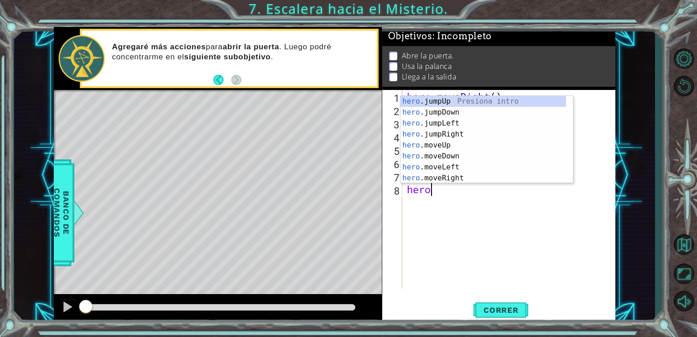
scroll to position [0, 0]
click at [456, 148] on div "hero .jumpUp Presiona intro hero .jumpDown Presiona intro hero .jumpLeft Presio…" at bounding box center [483, 150] width 166 height 109
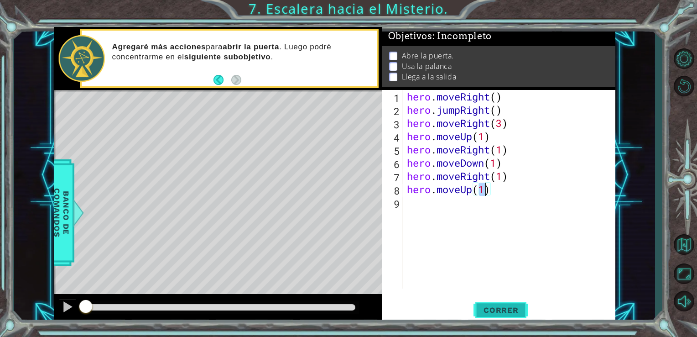
type textarea "hero.moveUp(1)"
click at [494, 313] on span "Correr" at bounding box center [500, 309] width 53 height 9
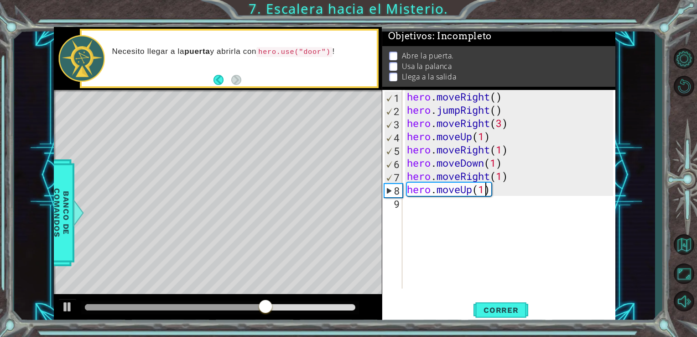
click at [468, 214] on div "hero . moveRight ( ) hero . jumpRight ( ) hero . moveRight ( 3 ) hero . moveUp …" at bounding box center [511, 202] width 213 height 225
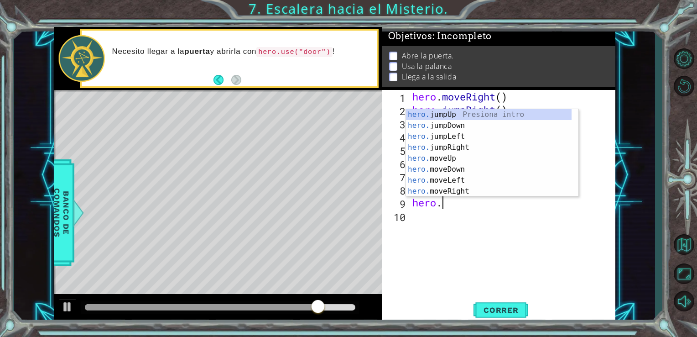
scroll to position [0, 0]
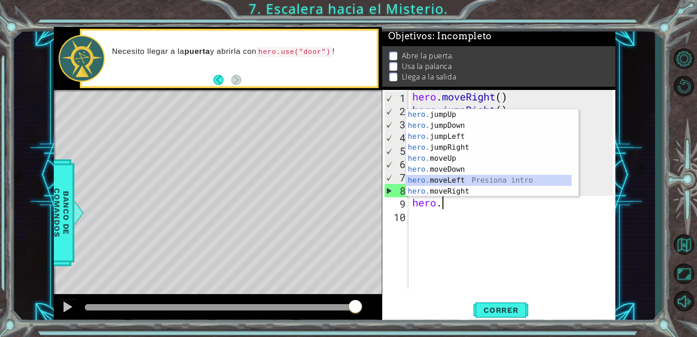
click at [458, 180] on div "hero. jumpUp Presiona intro hero. jumpDown Presiona intro hero. jumpLeft Presio…" at bounding box center [489, 163] width 166 height 109
type textarea "hero.moveLeft(1)"
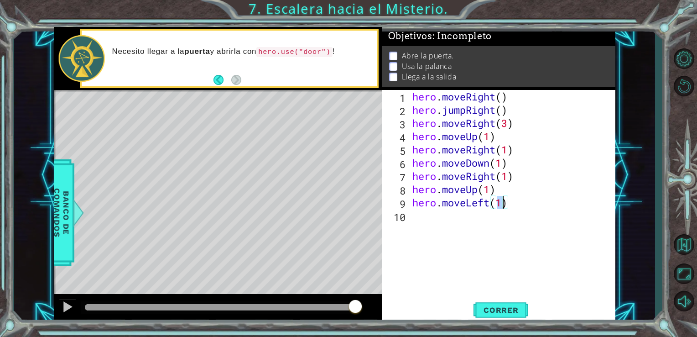
click at [415, 220] on div "hero . moveRight ( ) hero . jumpRight ( ) hero . moveRight ( 3 ) hero . moveUp …" at bounding box center [515, 202] width 208 height 225
type textarea "hero.use("door")"
click at [444, 230] on div "hero . moveRight ( ) hero . jumpRight ( ) hero . moveRight ( 3 ) hero . moveUp …" at bounding box center [515, 202] width 208 height 225
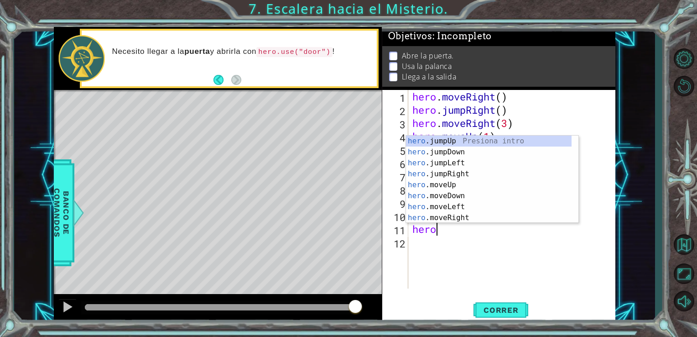
scroll to position [0, 0]
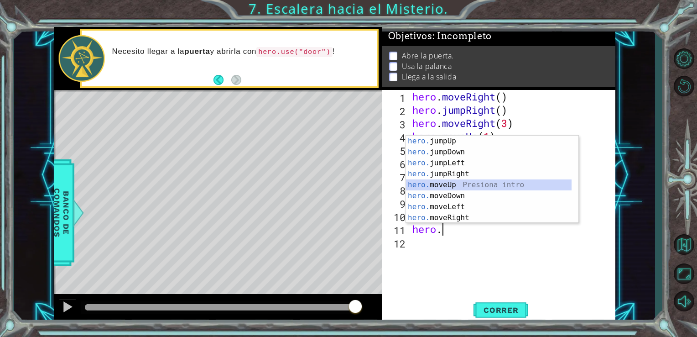
click at [452, 183] on div "hero. jumpUp Presiona intro hero. jumpDown Presiona intro hero. jumpLeft Presio…" at bounding box center [489, 189] width 166 height 109
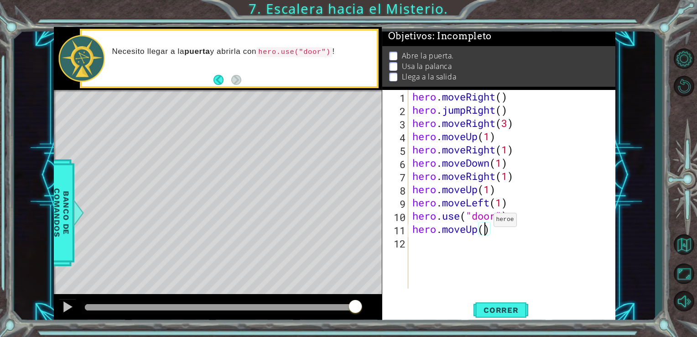
type textarea "hero.moveUp(2)"
click at [445, 240] on div "hero . moveRight ( ) hero . jumpRight ( ) hero . moveRight ( 3 ) hero . moveUp …" at bounding box center [515, 202] width 208 height 225
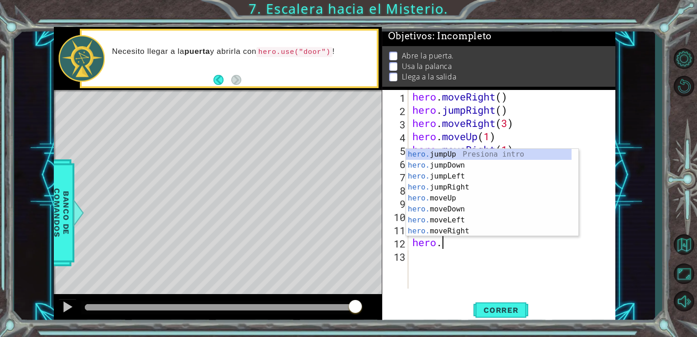
scroll to position [0, 0]
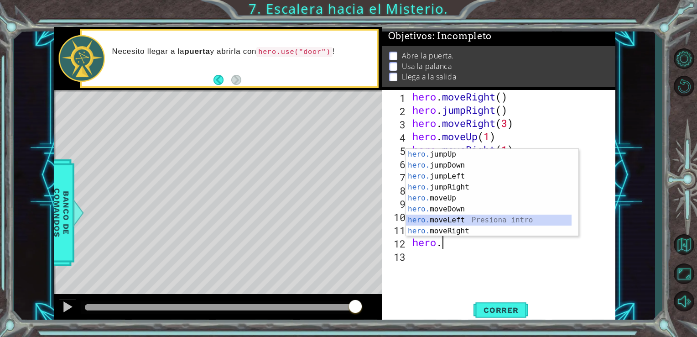
click at [447, 220] on div "hero. jumpUp Presiona intro hero. jumpDown Presiona intro hero. jumpLeft Presio…" at bounding box center [489, 203] width 166 height 109
type textarea "hero.moveLeft(1)"
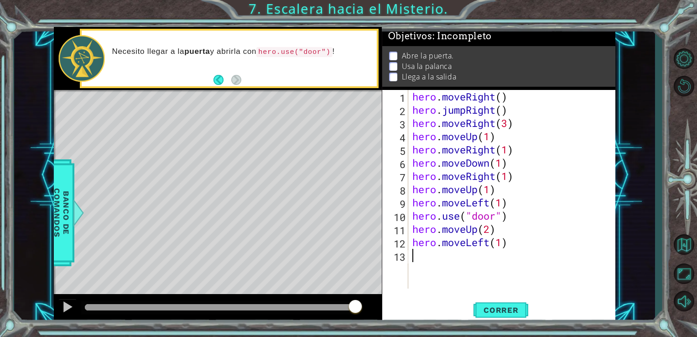
click at [443, 262] on div "hero . moveRight ( ) hero . jumpRight ( ) hero . moveRight ( 3 ) hero . moveUp …" at bounding box center [515, 202] width 208 height 225
type textarea "hero.use("palanca")"
click at [447, 277] on div "hero . moveRight ( ) hero . jumpRight ( ) hero . moveRight ( 3 ) hero . moveUp …" at bounding box center [515, 202] width 208 height 225
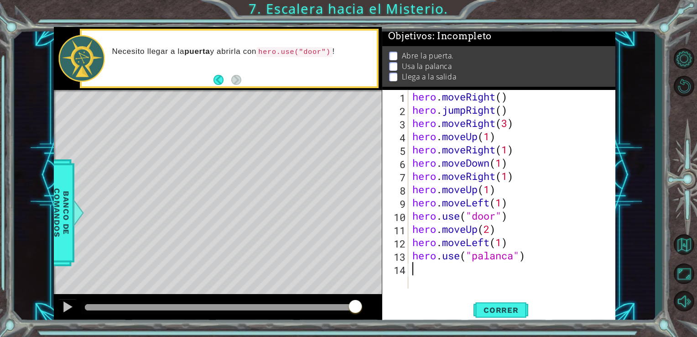
click at [445, 272] on div "hero . moveRight ( ) hero . jumpRight ( ) hero . moveRight ( 3 ) hero . moveUp …" at bounding box center [515, 202] width 208 height 225
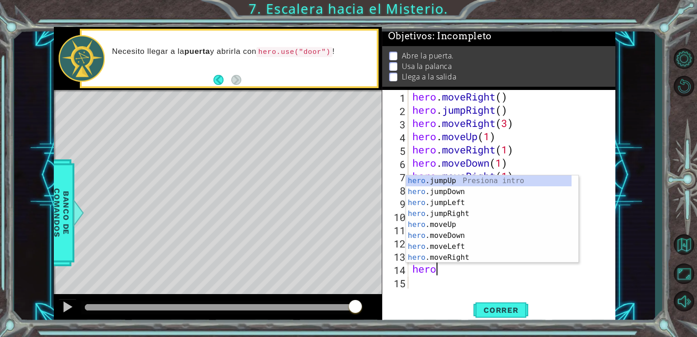
scroll to position [0, 0]
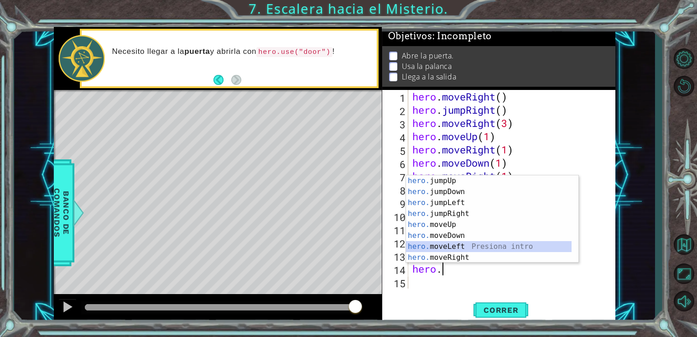
click at [454, 242] on div "hero. jumpUp Presiona intro hero. jumpDown Presiona intro hero. jumpLeft Presio…" at bounding box center [489, 229] width 166 height 109
type textarea "hero.moveLeft(1)"
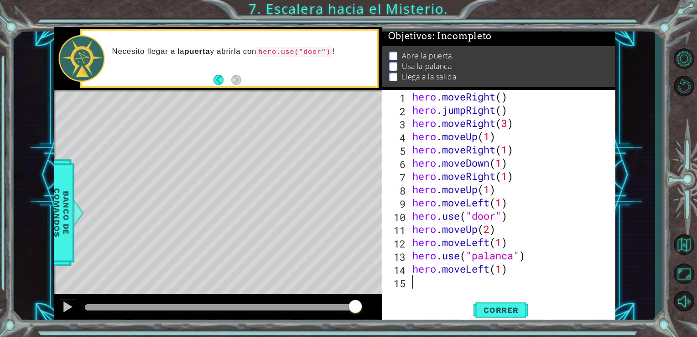
click at [445, 287] on div "hero . moveRight ( ) hero . jumpRight ( ) hero . moveRight ( 3 ) hero . moveUp …" at bounding box center [515, 202] width 208 height 225
click at [496, 310] on span "Correr" at bounding box center [500, 309] width 53 height 9
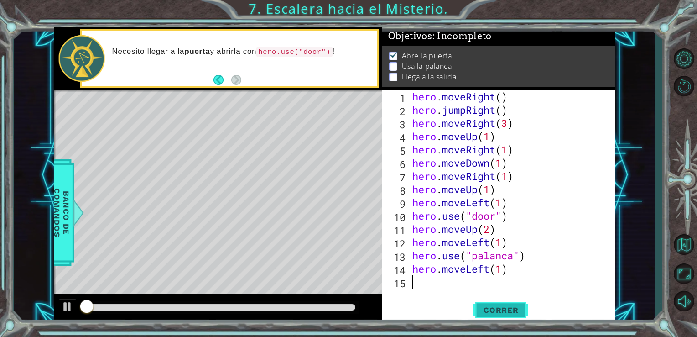
scroll to position [4, 0]
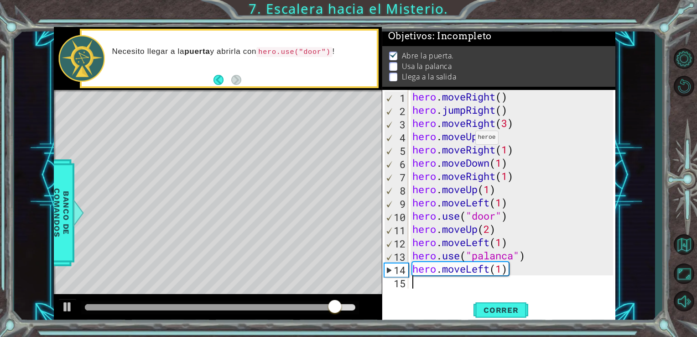
click at [394, 62] on p at bounding box center [393, 66] width 8 height 9
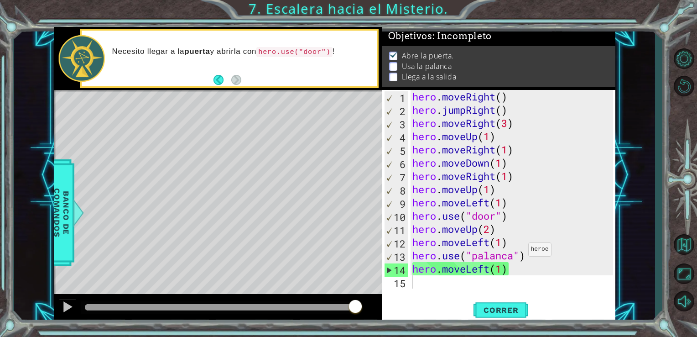
click at [439, 288] on div "hero . moveRight ( ) hero . jumpRight ( ) hero . moveRight ( 3 ) hero . moveUp …" at bounding box center [515, 202] width 208 height 225
click at [513, 257] on div "hero . moveRight ( ) hero . jumpRight ( ) hero . moveRight ( 3 ) hero . moveUp …" at bounding box center [515, 202] width 208 height 225
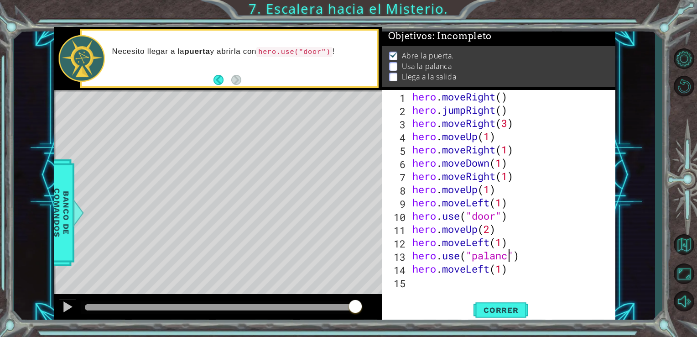
type textarea "hero.use("palanca")"
click at [452, 283] on div "hero . moveRight ( ) hero . jumpRight ( ) hero . moveRight ( 3 ) hero . moveUp …" at bounding box center [515, 202] width 208 height 225
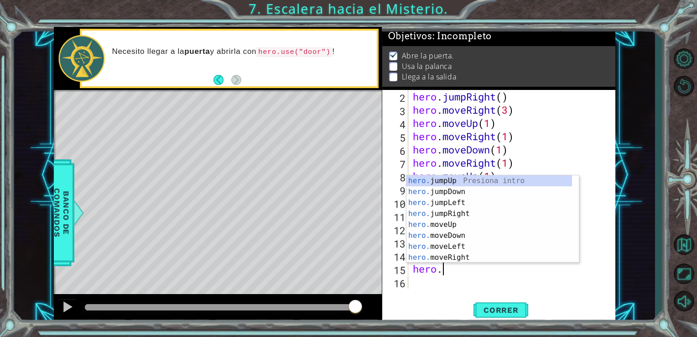
scroll to position [0, 0]
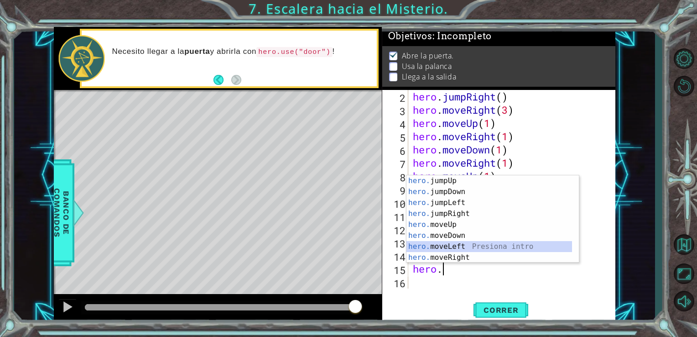
click at [464, 243] on div "hero. jumpUp Presiona intro hero. jumpDown Presiona intro hero. jumpLeft Presio…" at bounding box center [489, 229] width 166 height 109
type textarea "hero.moveLeft(1)"
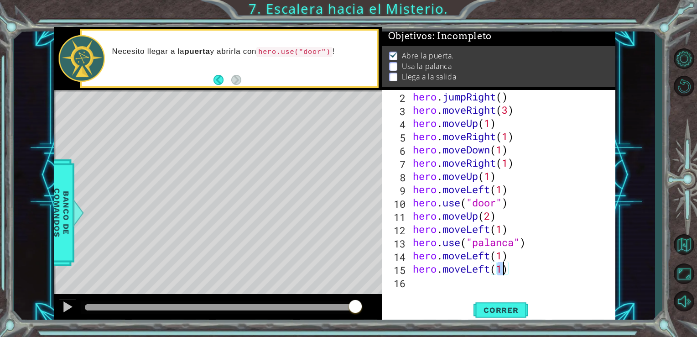
click at [414, 285] on div "hero . jumpRight ( ) hero . moveRight ( 3 ) hero . moveUp ( 1 ) hero . moveRigh…" at bounding box center [511, 202] width 200 height 225
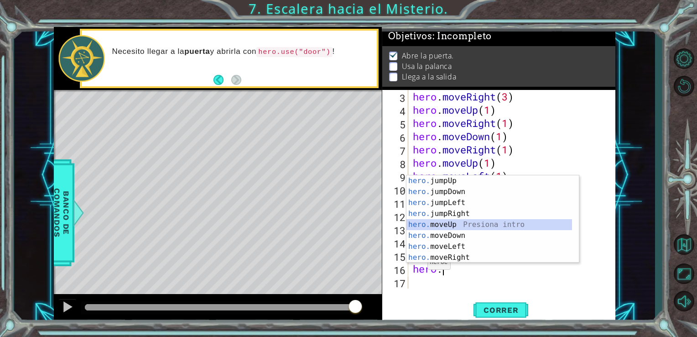
click at [467, 226] on div "hero. jumpUp Presiona intro hero. jumpDown Presiona intro hero. jumpLeft Presio…" at bounding box center [489, 229] width 166 height 109
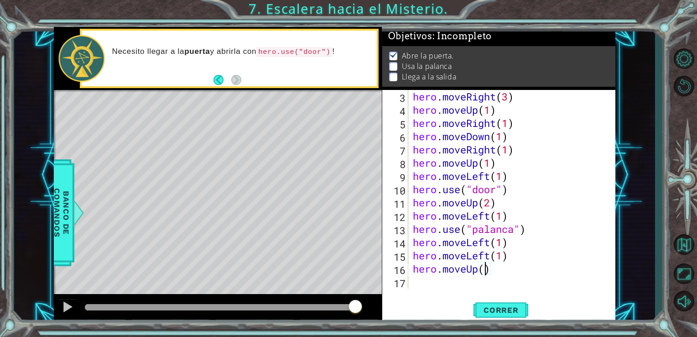
type textarea "hero.moveUp(3)"
click at [431, 288] on div "hero . moveRight ( 3 ) hero . moveUp ( 1 ) hero . moveRight ( 1 ) hero . moveDo…" at bounding box center [511, 202] width 200 height 225
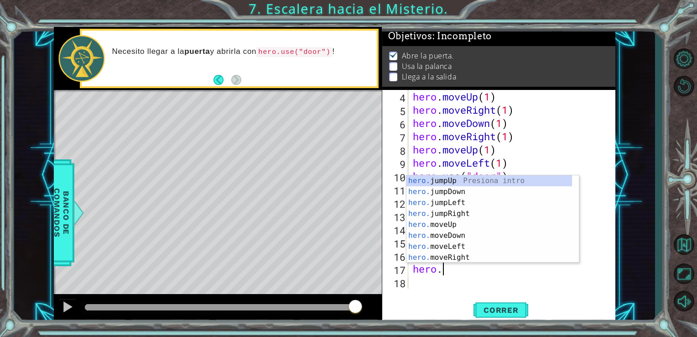
scroll to position [0, 0]
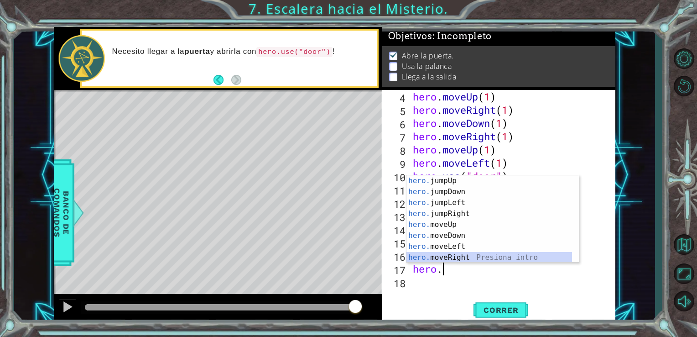
click at [450, 260] on div "hero. jumpUp Presiona intro hero. jumpDown Presiona intro hero. jumpLeft Presio…" at bounding box center [489, 229] width 166 height 109
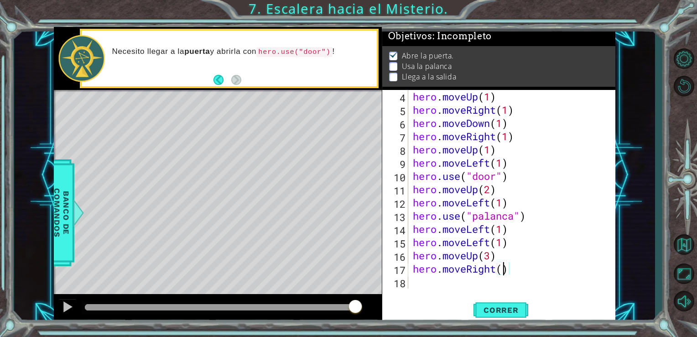
scroll to position [0, 4]
click at [479, 307] on span "Correr" at bounding box center [500, 309] width 53 height 9
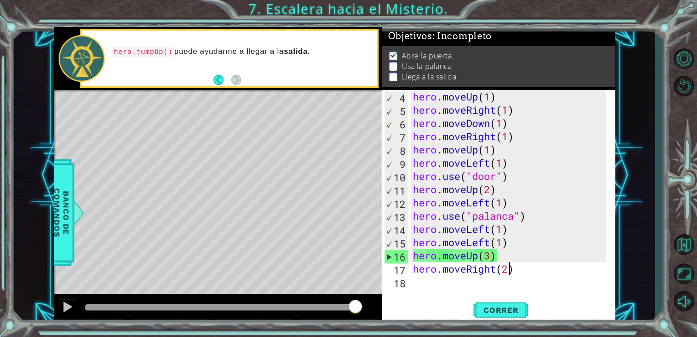
scroll to position [40, 0]
click at [495, 314] on span "Correr" at bounding box center [500, 309] width 53 height 9
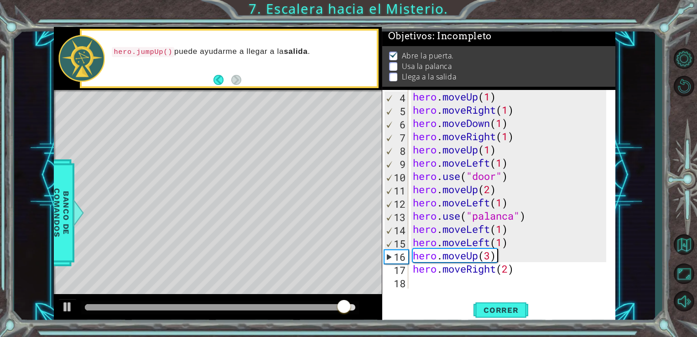
click at [506, 256] on div "hero . moveUp ( 1 ) hero . moveRight ( 1 ) hero . moveDown ( 1 ) hero . moveRig…" at bounding box center [511, 202] width 200 height 225
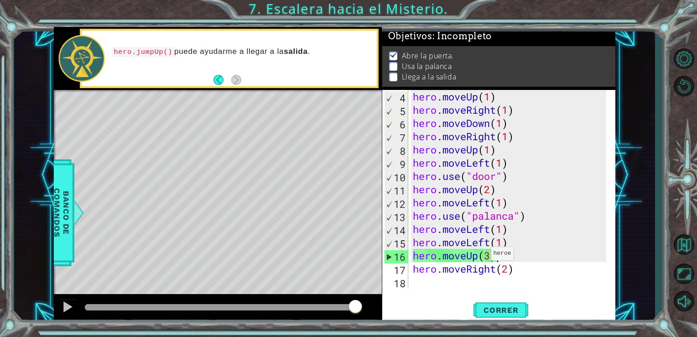
scroll to position [0, 3]
click at [483, 255] on div "hero . moveUp ( 1 ) hero . moveRight ( 1 ) hero . moveDown ( 1 ) hero . moveRig…" at bounding box center [511, 202] width 200 height 225
click at [478, 255] on div "hero . moveUp ( 1 ) hero . moveRight ( 1 ) hero . moveDown ( 1 ) hero . moveRig…" at bounding box center [511, 202] width 200 height 225
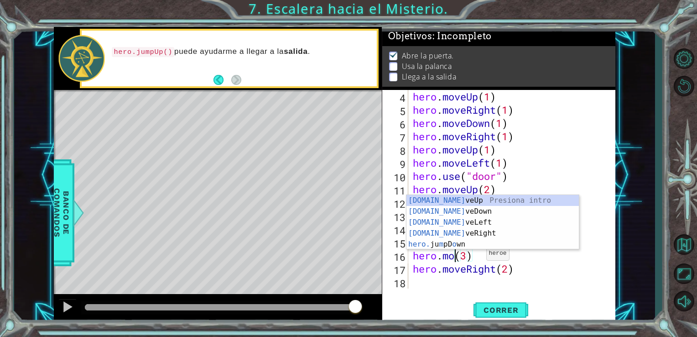
scroll to position [0, 2]
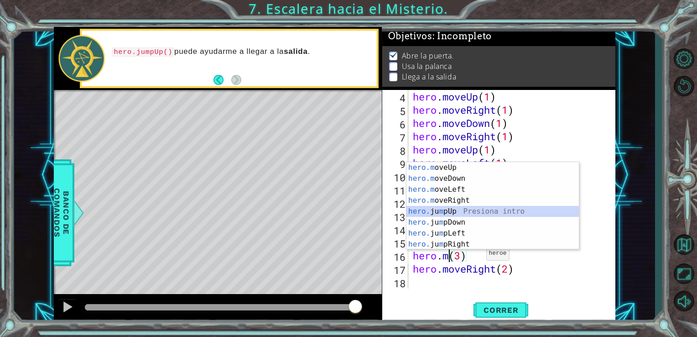
click at [467, 213] on div "hero.m oveUp Presiona intro hero.m oveDown Presiona intro hero.m oveLeft Presio…" at bounding box center [492, 216] width 172 height 109
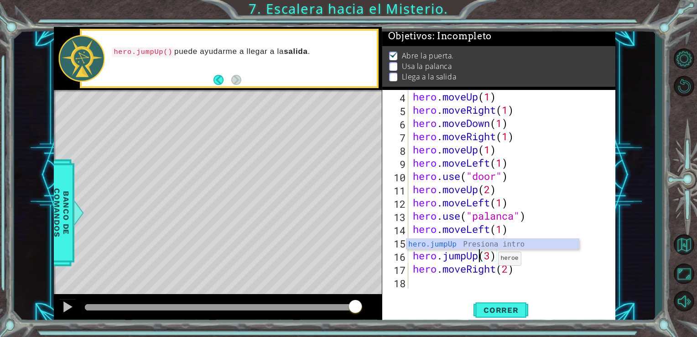
click at [491, 260] on div "hero . moveUp ( 1 ) hero . moveRight ( 1 ) hero . moveDown ( 1 ) hero . moveRig…" at bounding box center [511, 202] width 200 height 225
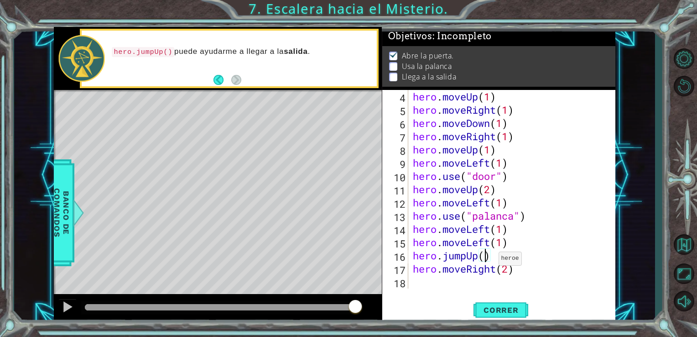
type textarea "hero.jumpUp(1)"
click at [504, 257] on div "hero . moveUp ( 1 ) hero . moveRight ( 1 ) hero . moveDown ( 1 ) hero . moveRig…" at bounding box center [511, 202] width 200 height 225
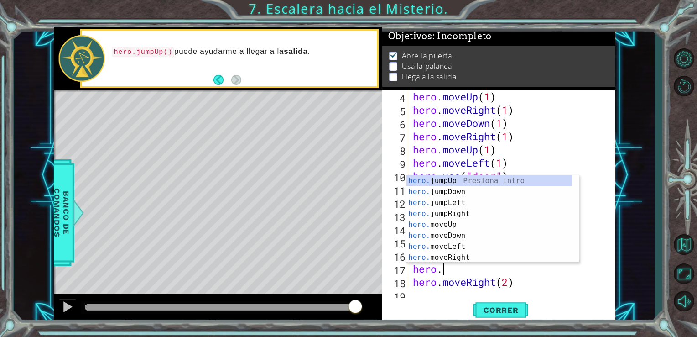
scroll to position [0, 0]
click at [473, 226] on div "hero. jumpUp Presiona intro hero. jumpDown Presiona intro hero. jumpLeft Presio…" at bounding box center [489, 229] width 166 height 109
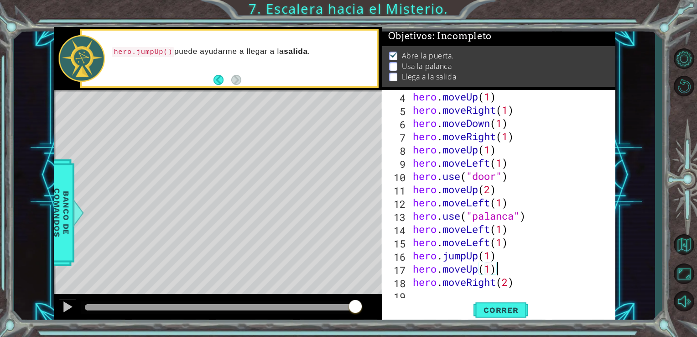
click at [515, 273] on div "hero . moveUp ( 1 ) hero . moveRight ( 1 ) hero . moveDown ( 1 ) hero . moveRig…" at bounding box center [511, 202] width 200 height 225
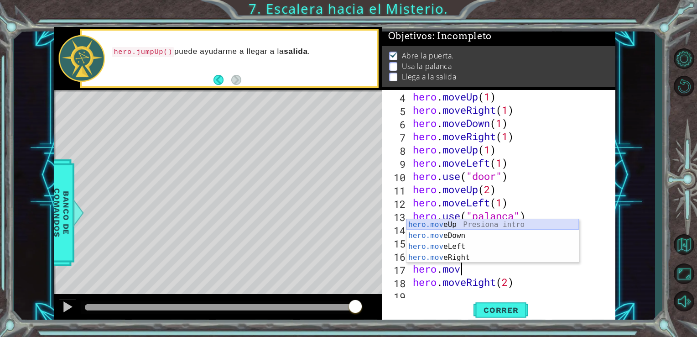
click at [481, 224] on div "hero.mov eUp Presiona intro hero.mov eDown Presiona intro hero.mov eLeft Presio…" at bounding box center [492, 252] width 172 height 66
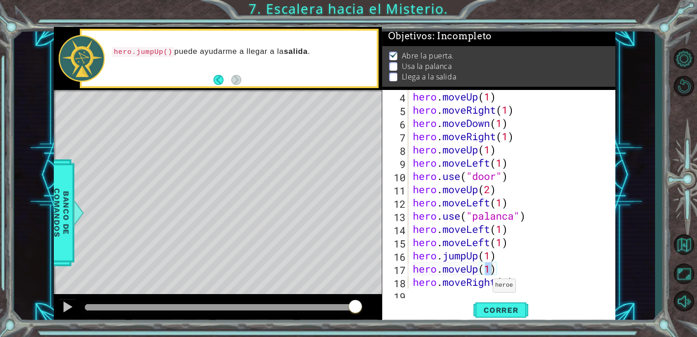
click at [453, 292] on div "hero.moveUp(1) 4 5 6 7 8 9 10 11 12 13 14 15 16 17 18 19 hero . moveUp ( 1 ) he…" at bounding box center [499, 206] width 234 height 233
click at [507, 308] on span "Correr" at bounding box center [500, 309] width 53 height 9
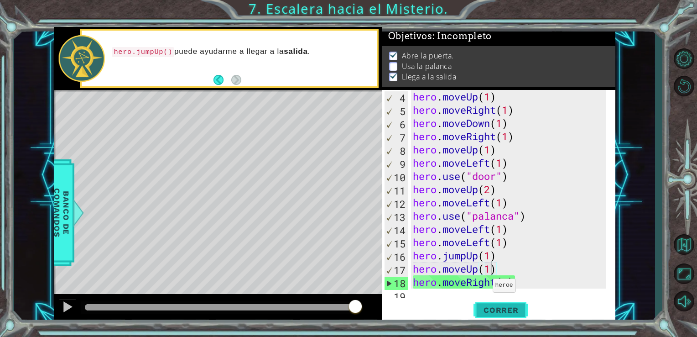
click at [489, 309] on span "Correr" at bounding box center [500, 309] width 53 height 9
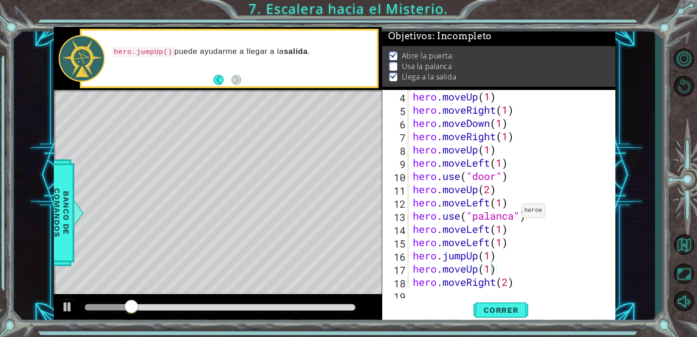
click at [513, 216] on div "hero . moveUp ( 1 ) hero . moveRight ( 1 ) hero . moveDown ( 1 ) hero . moveRig…" at bounding box center [511, 202] width 200 height 225
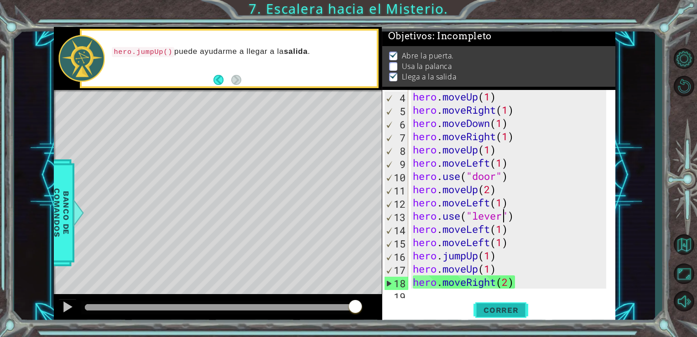
type textarea "hero.use("lever")"
click at [502, 311] on span "Correr" at bounding box center [500, 309] width 53 height 9
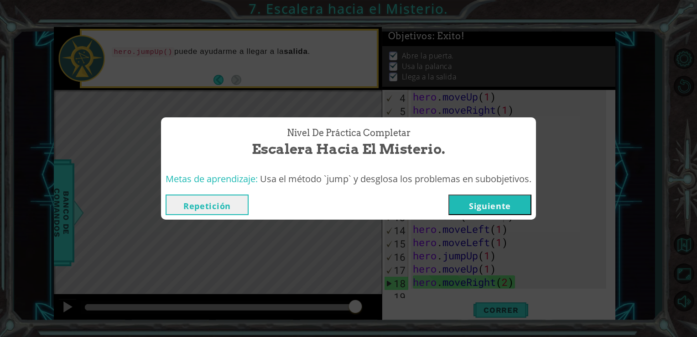
click at [498, 204] on button "Siguiente" at bounding box center [489, 204] width 83 height 21
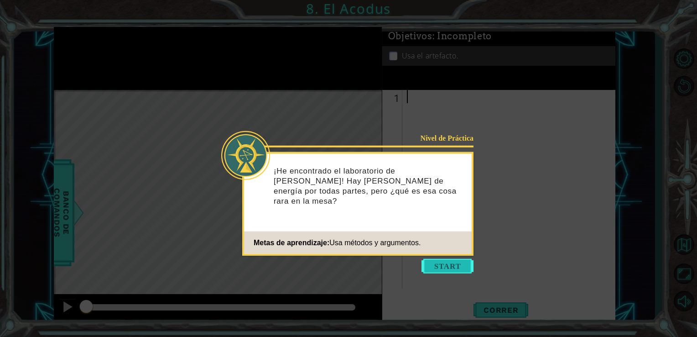
click at [439, 269] on button "Start" at bounding box center [447, 266] width 52 height 15
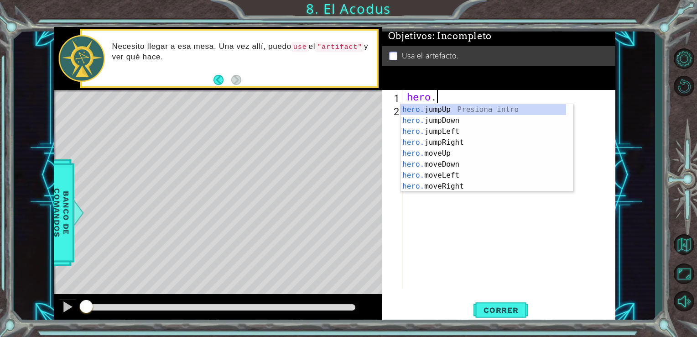
scroll to position [0, 0]
click at [452, 151] on div "hero. jumpUp Presiona intro hero. jumpDown Presiona intro hero. jumpLeft Presio…" at bounding box center [483, 158] width 166 height 109
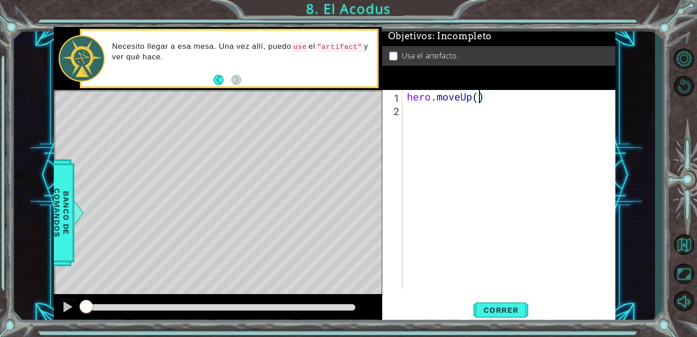
type textarea "hero.moveUp(2)"
click at [481, 108] on div "hero . moveUp ( 2 )" at bounding box center [511, 202] width 213 height 225
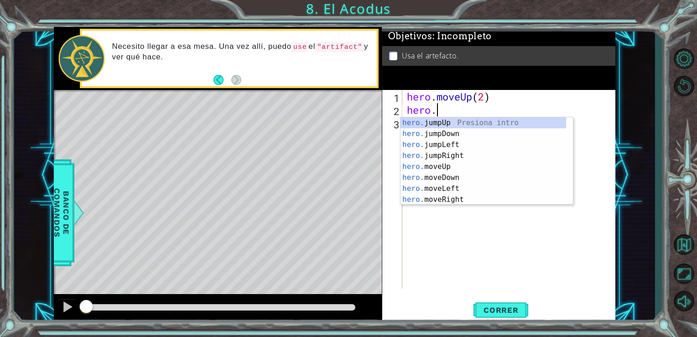
scroll to position [0, 0]
click at [452, 186] on div "hero. jumpUp Presiona intro hero. jumpDown Presiona intro hero. jumpLeft Presio…" at bounding box center [483, 171] width 166 height 109
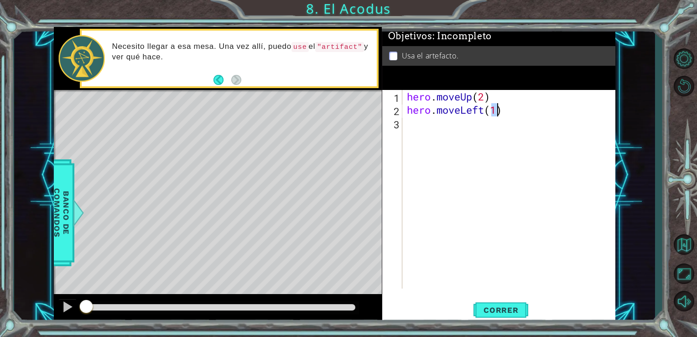
type textarea "hero.moveLeft(1)"
click at [417, 129] on div "hero . moveUp ( 2 ) hero . moveLeft ( 1 )" at bounding box center [511, 202] width 213 height 225
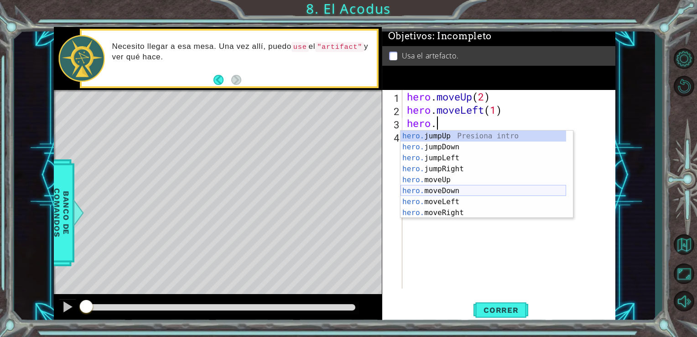
click at [461, 194] on div "hero. jumpUp Presiona intro hero. jumpDown Presiona intro hero. jumpLeft Presio…" at bounding box center [483, 184] width 166 height 109
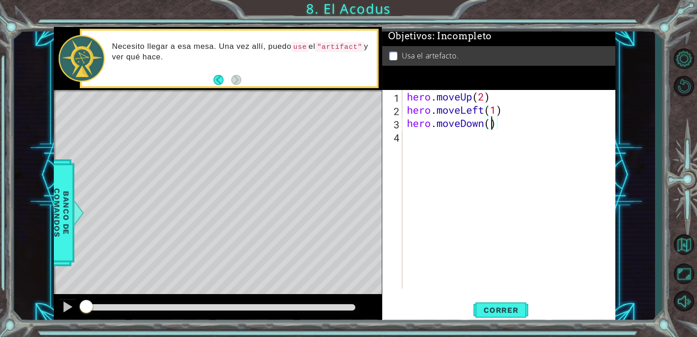
type textarea "hero.moveDown(2)"
click at [418, 149] on div "hero . moveUp ( 2 ) hero . moveLeft ( 1 ) hero . moveDown ( 2 )" at bounding box center [511, 202] width 213 height 225
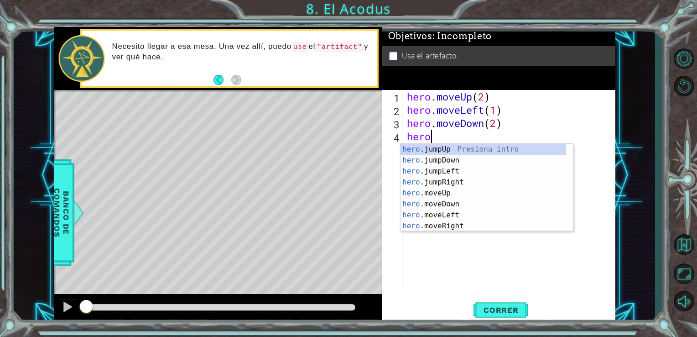
scroll to position [0, 0]
type textarea "hero."
click at [456, 170] on div "hero. jumpUp Presiona intro hero. jumpDown Presiona intro hero. jumpLeft Presio…" at bounding box center [483, 198] width 166 height 109
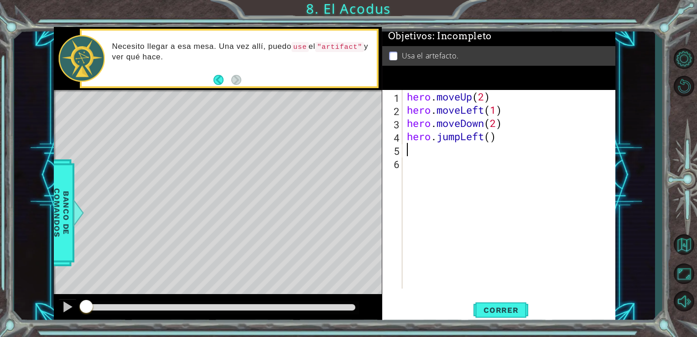
scroll to position [0, 0]
click at [494, 302] on button "Correr" at bounding box center [500, 309] width 55 height 23
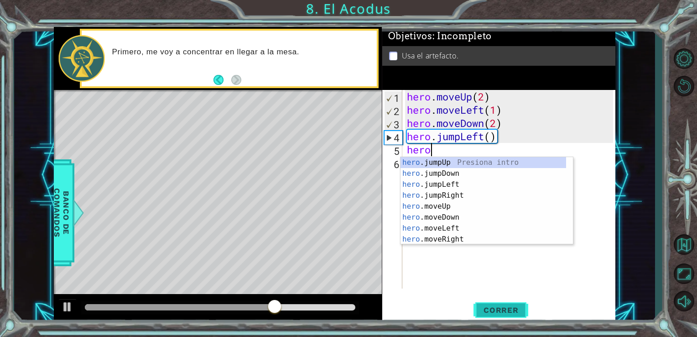
scroll to position [0, 0]
click at [448, 207] on div "hero. jumpUp Presiona intro hero. jumpDown Presiona intro hero. jumpLeft Presio…" at bounding box center [483, 211] width 166 height 109
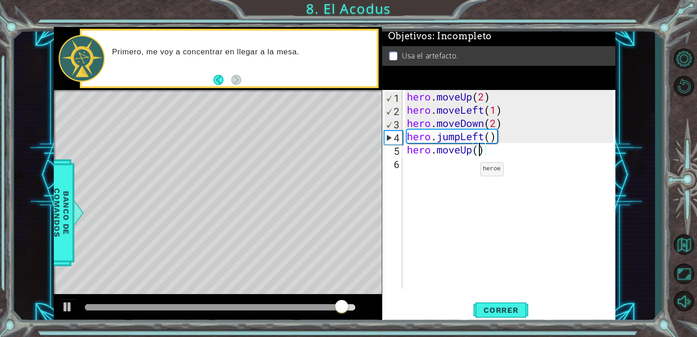
type textarea "hero.moveUp(2)"
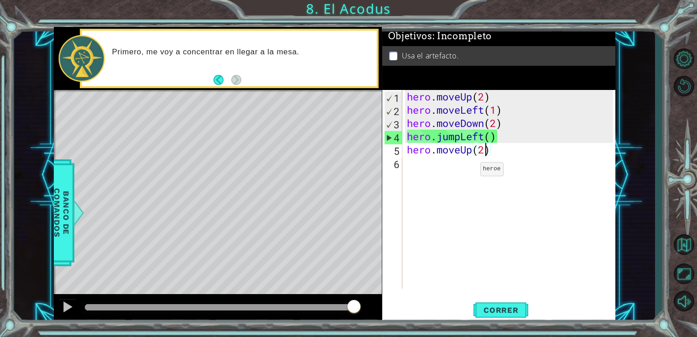
scroll to position [0, 3]
click at [431, 167] on div "hero . moveUp ( 2 ) hero . moveLeft ( 1 ) hero . moveDown ( 2 ) hero . jumpLeft…" at bounding box center [511, 202] width 213 height 225
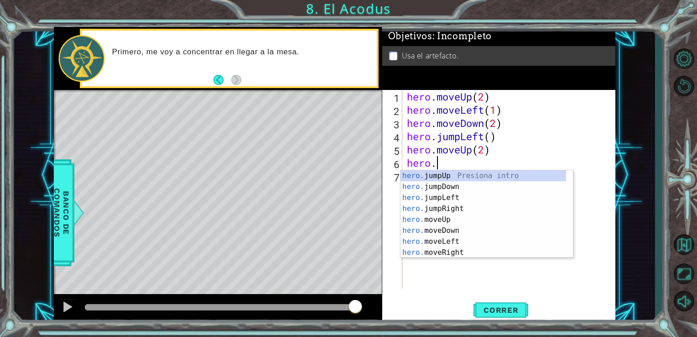
scroll to position [0, 0]
click at [452, 256] on div "hero. jumpUp Presiona intro hero. jumpDown Presiona intro hero. jumpLeft Presio…" at bounding box center [483, 224] width 166 height 109
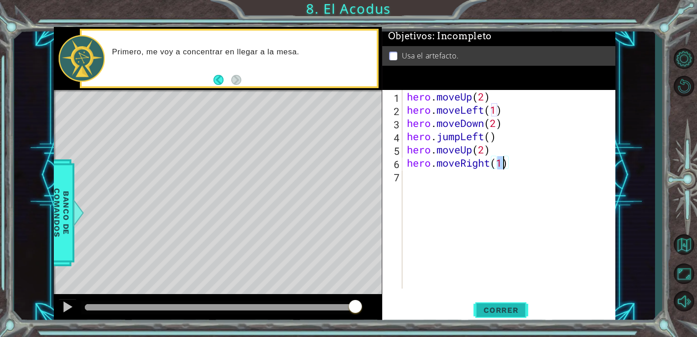
type textarea "hero.moveRight(1)"
click at [493, 304] on button "Correr" at bounding box center [500, 309] width 55 height 23
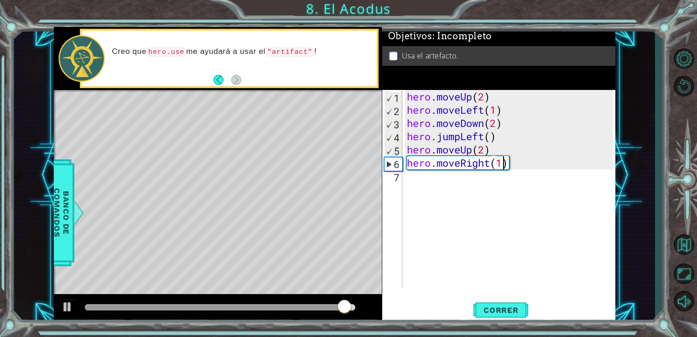
click at [459, 187] on div "hero . moveUp ( 2 ) hero . moveLeft ( 1 ) hero . moveDown ( 2 ) hero . jumpLeft…" at bounding box center [511, 202] width 213 height 225
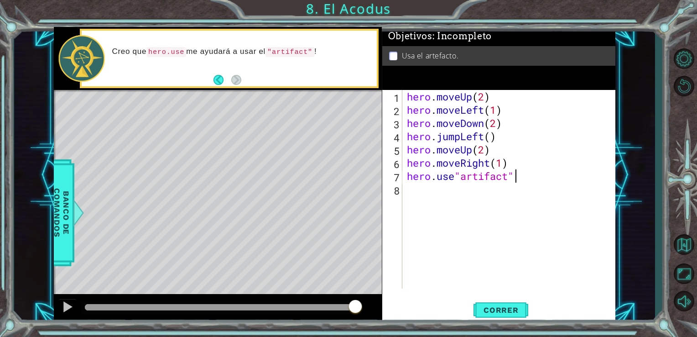
scroll to position [0, 4]
click at [503, 314] on span "Correr" at bounding box center [500, 309] width 53 height 9
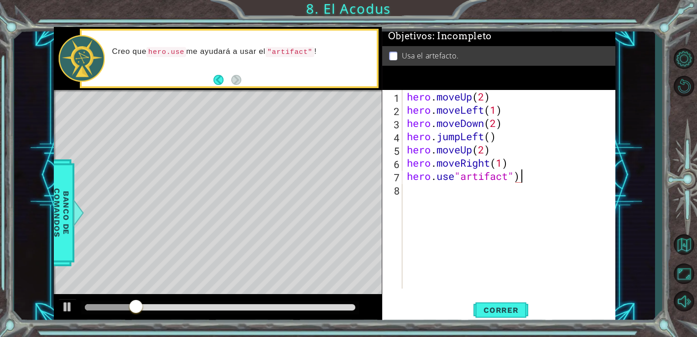
scroll to position [0, 5]
click at [454, 173] on div "hero . moveUp ( 2 ) hero . moveLeft ( 1 ) hero . moveDown ( 2 ) hero . jumpLeft…" at bounding box center [511, 202] width 213 height 225
type textarea "hero.use("artifact")"
click at [488, 315] on button "Correr" at bounding box center [500, 309] width 55 height 23
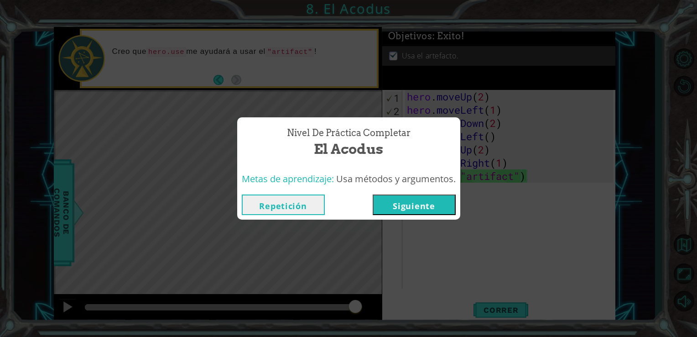
click at [404, 205] on button "Siguiente" at bounding box center [414, 204] width 83 height 21
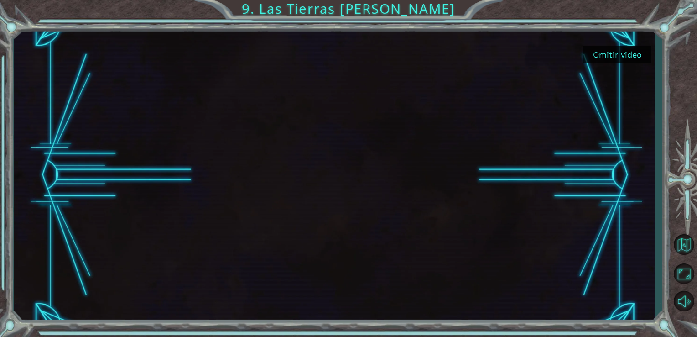
click at [615, 58] on button "Omitir video" at bounding box center [617, 55] width 68 height 18
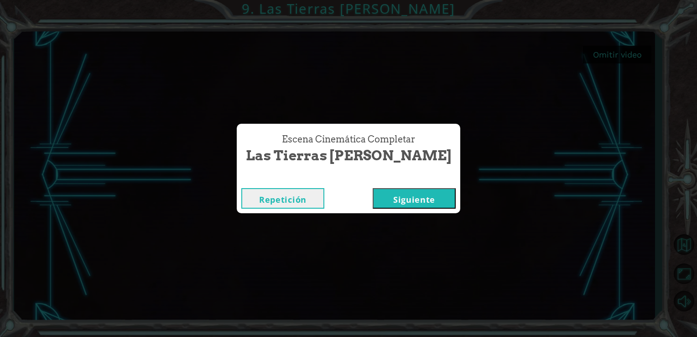
click at [377, 203] on button "Siguiente" at bounding box center [414, 198] width 83 height 21
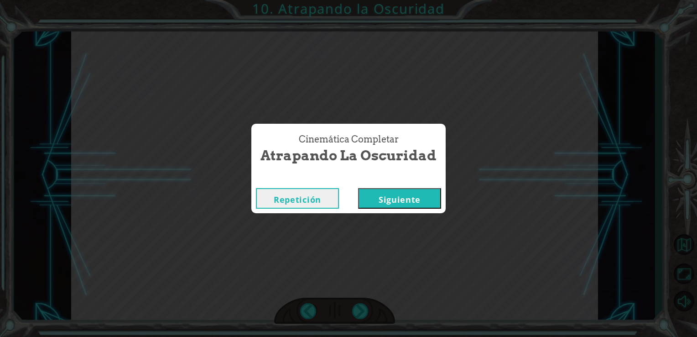
click at [424, 198] on button "Siguiente" at bounding box center [399, 198] width 83 height 21
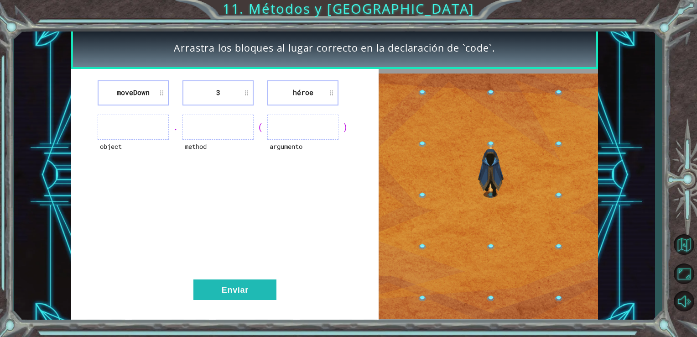
click at [132, 125] on ul at bounding box center [133, 126] width 71 height 25
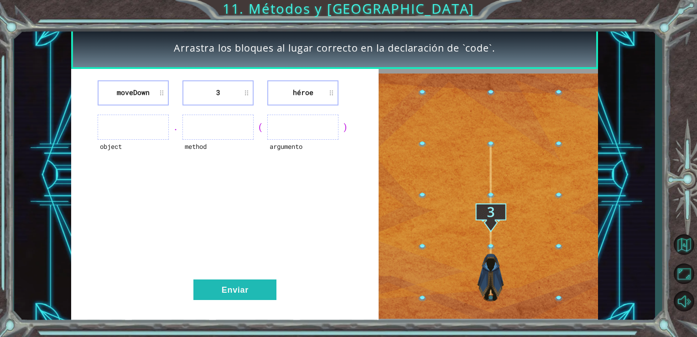
click at [132, 125] on ul at bounding box center [133, 126] width 71 height 25
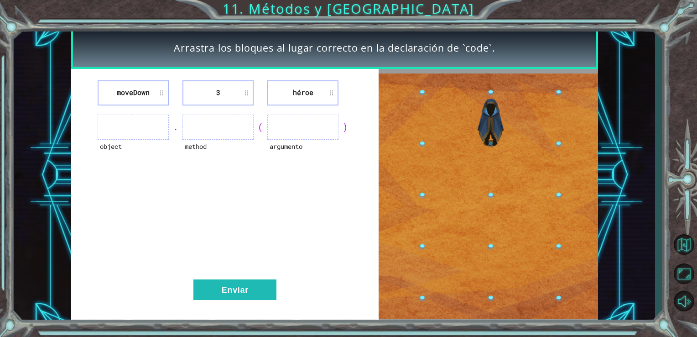
click at [147, 129] on ul at bounding box center [133, 126] width 71 height 25
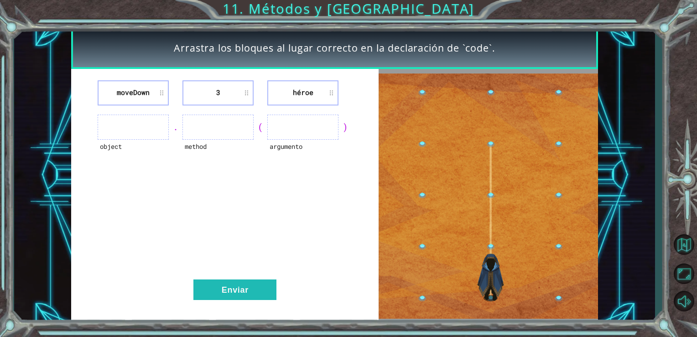
click at [161, 125] on ul at bounding box center [133, 126] width 71 height 25
click at [165, 125] on ul at bounding box center [133, 126] width 71 height 25
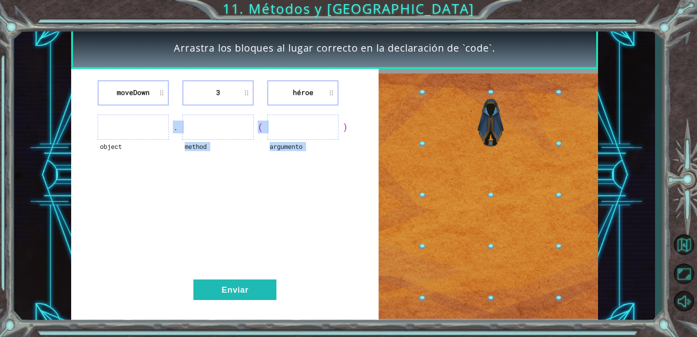
drag, startPoint x: 165, startPoint y: 125, endPoint x: 277, endPoint y: 335, distance: 238.3
click at [277, 335] on div "Arrastra los bloques al lugar correcto en la declaración de `code`. [GEOGRAPHIC…" at bounding box center [348, 168] width 697 height 337
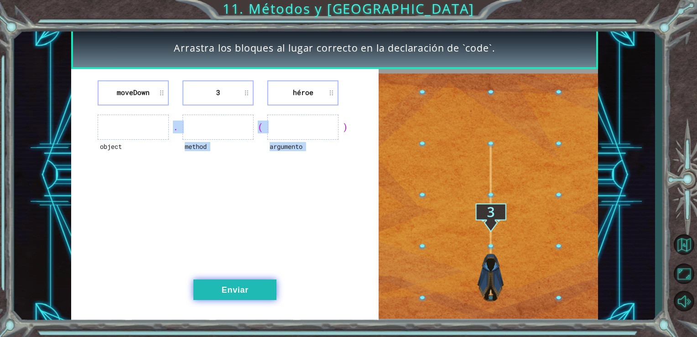
drag, startPoint x: 277, startPoint y: 335, endPoint x: 241, endPoint y: 296, distance: 52.9
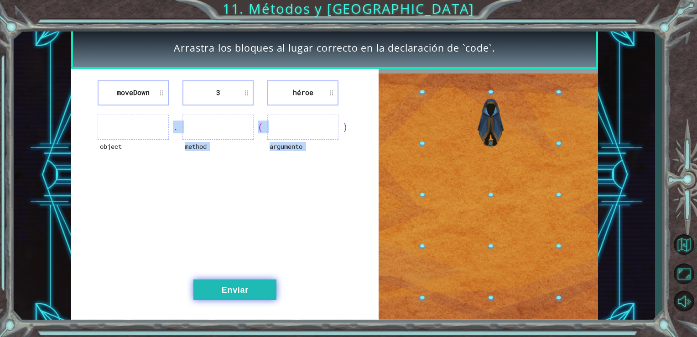
click at [241, 296] on button "Enviar" at bounding box center [234, 289] width 83 height 21
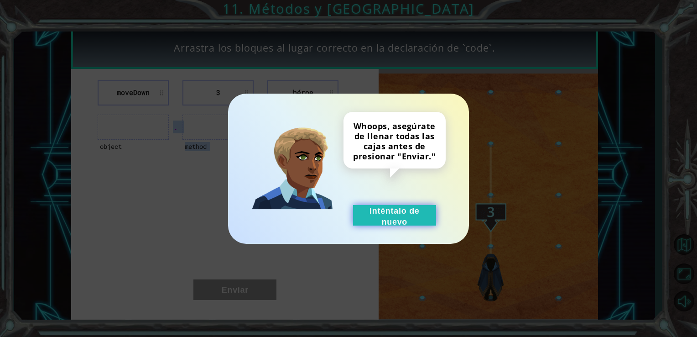
click at [383, 222] on button "Inténtalo de nuevo" at bounding box center [394, 215] width 83 height 21
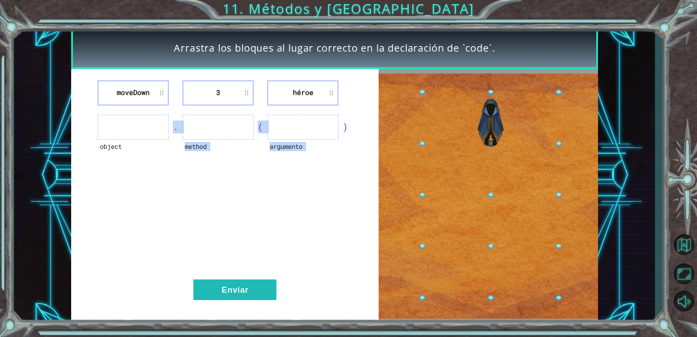
click at [126, 123] on ul at bounding box center [133, 126] width 71 height 25
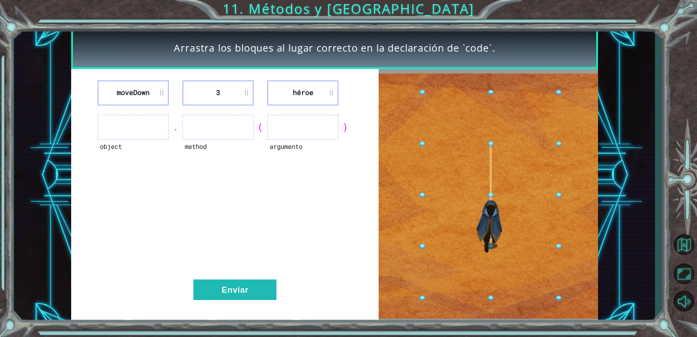
click at [126, 123] on ul at bounding box center [133, 126] width 71 height 25
drag, startPoint x: 126, startPoint y: 123, endPoint x: 115, endPoint y: 125, distance: 11.1
click at [115, 125] on ul at bounding box center [133, 126] width 71 height 25
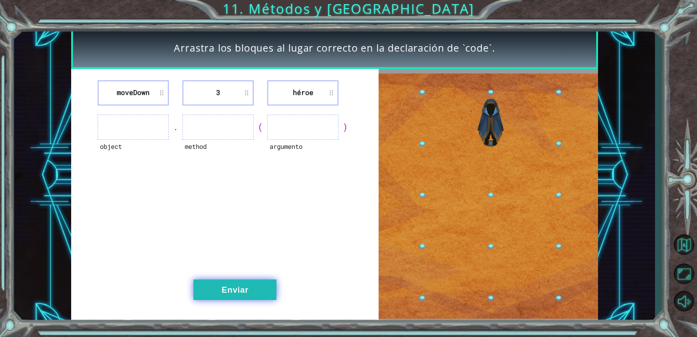
click at [213, 287] on button "Enviar" at bounding box center [234, 289] width 83 height 21
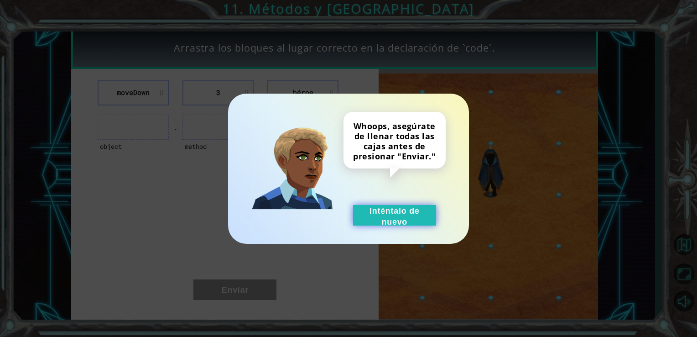
click at [388, 224] on button "Inténtalo de nuevo" at bounding box center [394, 215] width 83 height 21
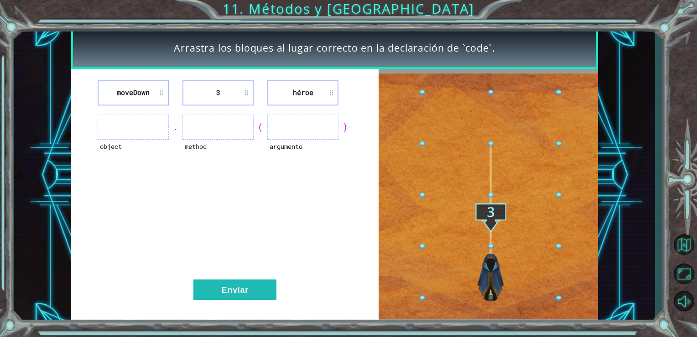
click at [144, 123] on ul at bounding box center [133, 126] width 71 height 25
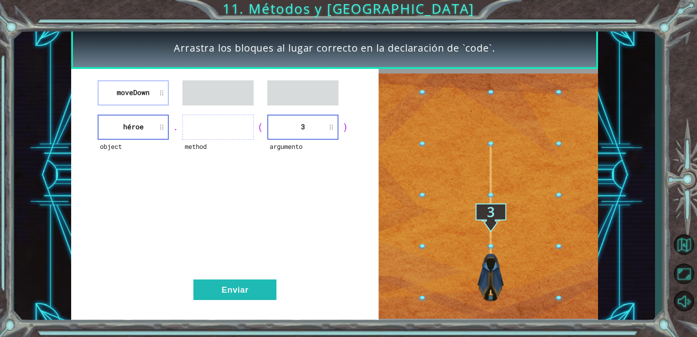
drag, startPoint x: 135, startPoint y: 78, endPoint x: 168, endPoint y: 103, distance: 41.0
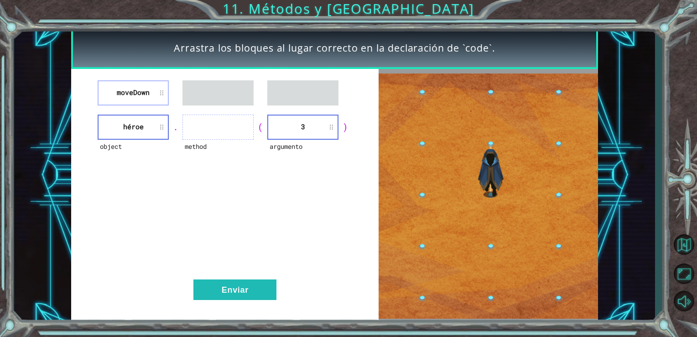
click at [168, 103] on div "moveDown object héroe . method ( argumento 3 ) Enviar" at bounding box center [225, 196] width 308 height 255
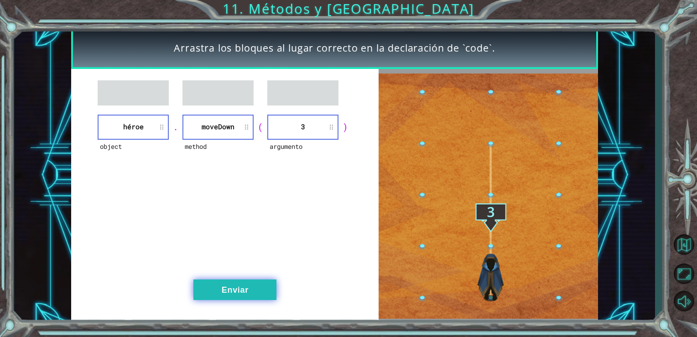
click at [251, 299] on button "Enviar" at bounding box center [234, 289] width 83 height 21
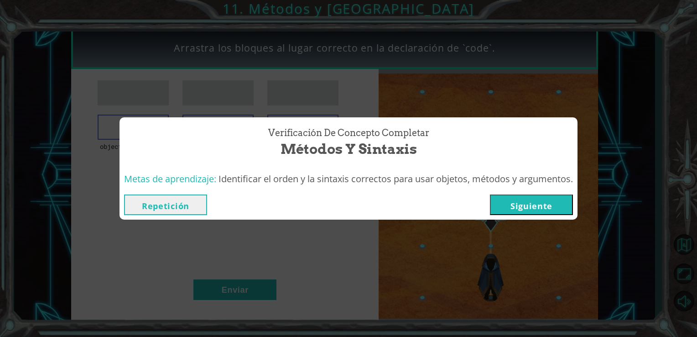
click at [539, 198] on button "Siguiente" at bounding box center [531, 204] width 83 height 21
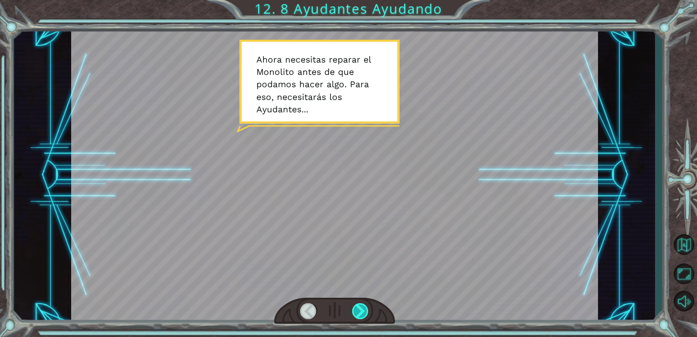
click at [360, 311] on div at bounding box center [360, 311] width 17 height 16
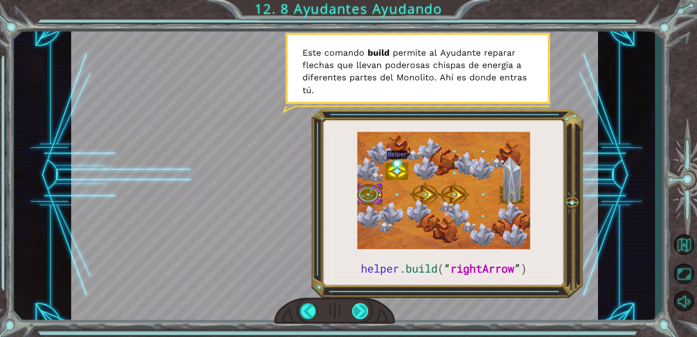
click at [355, 316] on div at bounding box center [360, 311] width 17 height 16
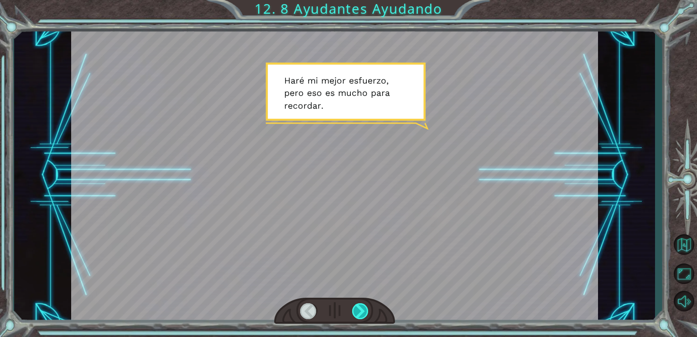
click at [357, 314] on div at bounding box center [360, 311] width 17 height 16
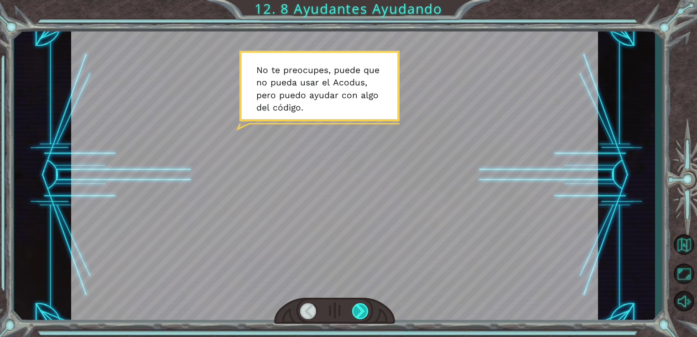
click at [357, 314] on div at bounding box center [360, 311] width 17 height 16
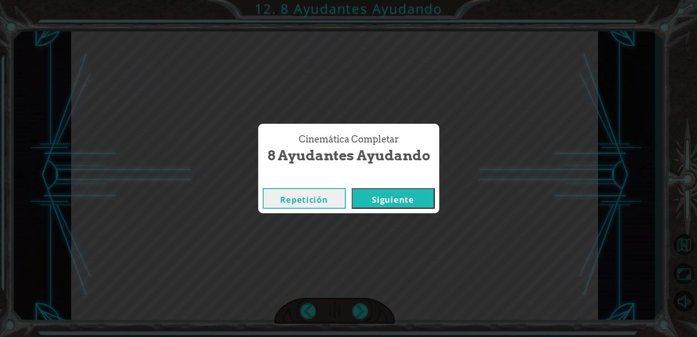
click at [373, 195] on button "Siguiente" at bounding box center [393, 198] width 83 height 21
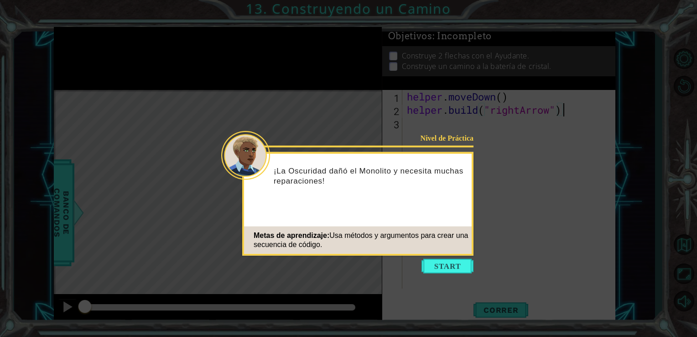
click at [432, 274] on icon at bounding box center [348, 168] width 697 height 337
click at [455, 263] on button "Start" at bounding box center [447, 266] width 52 height 15
